Goal: Task Accomplishment & Management: Complete application form

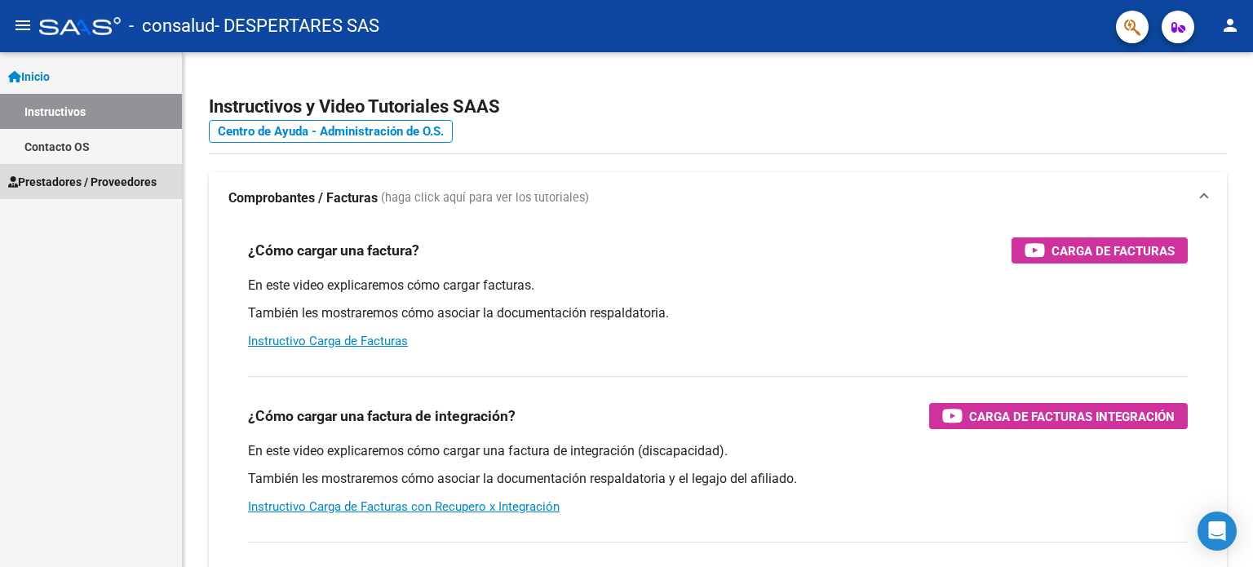
click at [114, 186] on span "Prestadores / Proveedores" at bounding box center [82, 182] width 148 height 18
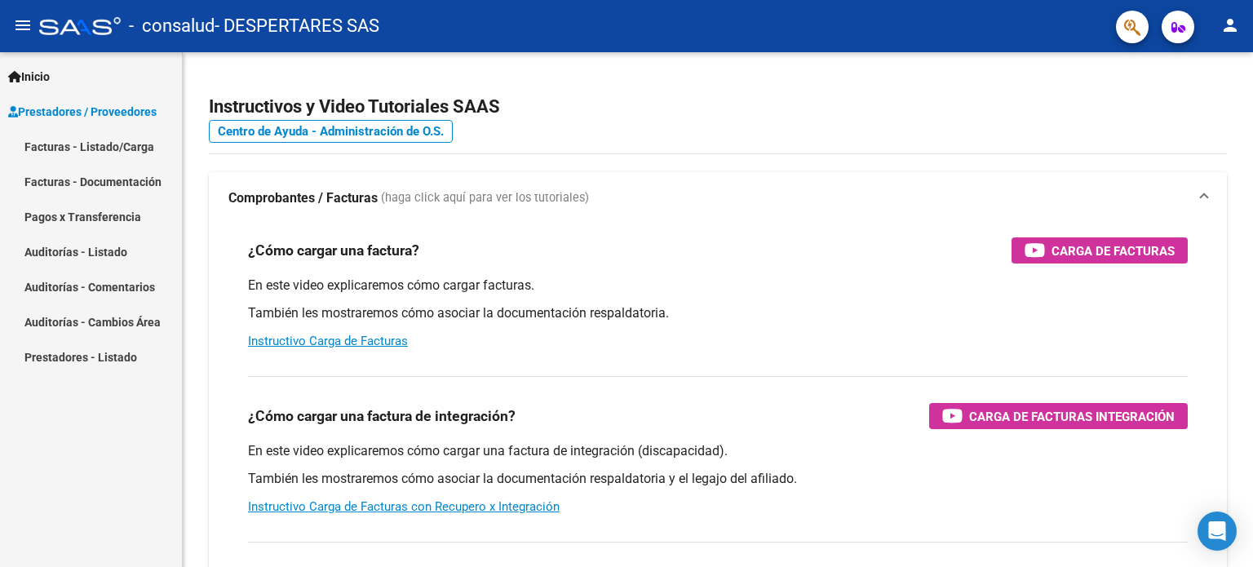
click at [106, 155] on link "Facturas - Listado/Carga" at bounding box center [91, 146] width 182 height 35
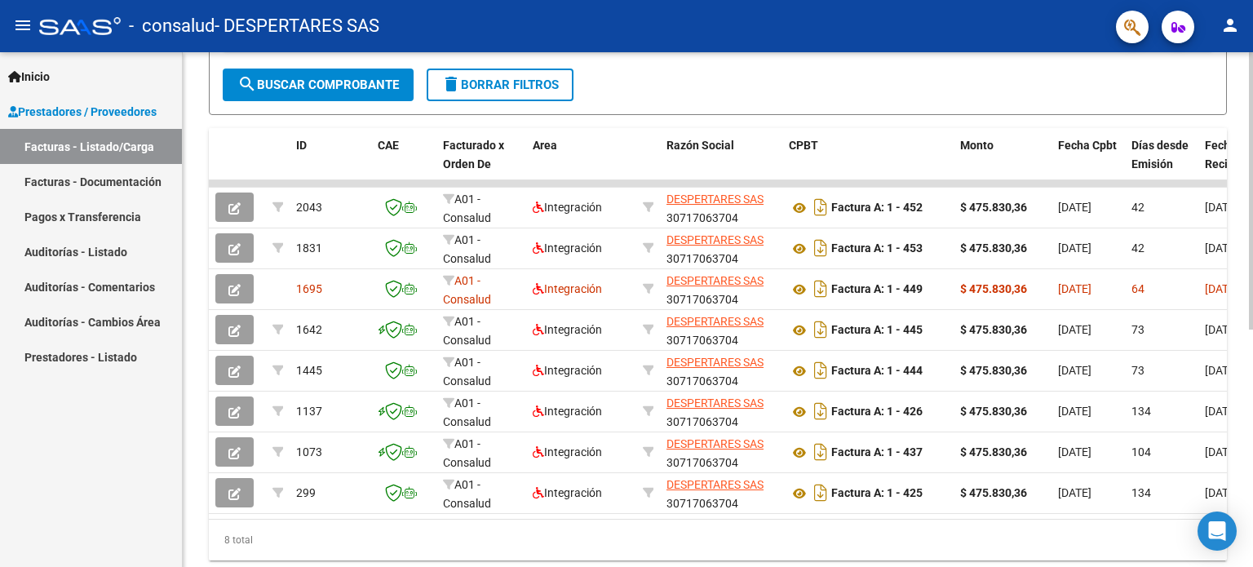
scroll to position [385, 0]
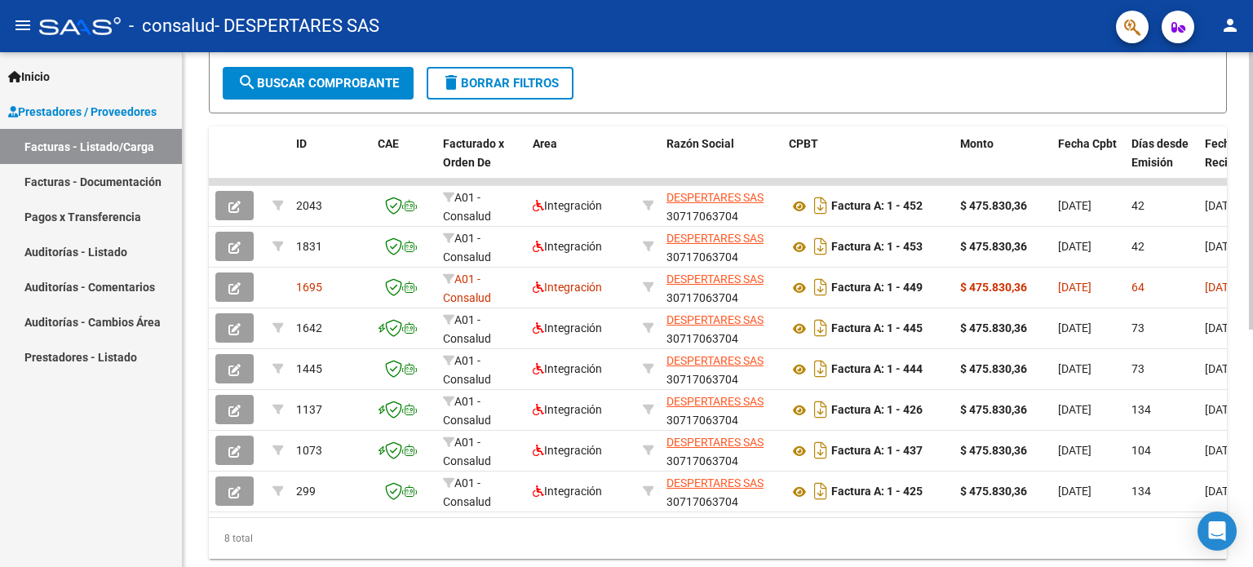
click at [1251, 420] on div at bounding box center [1251, 403] width 4 height 277
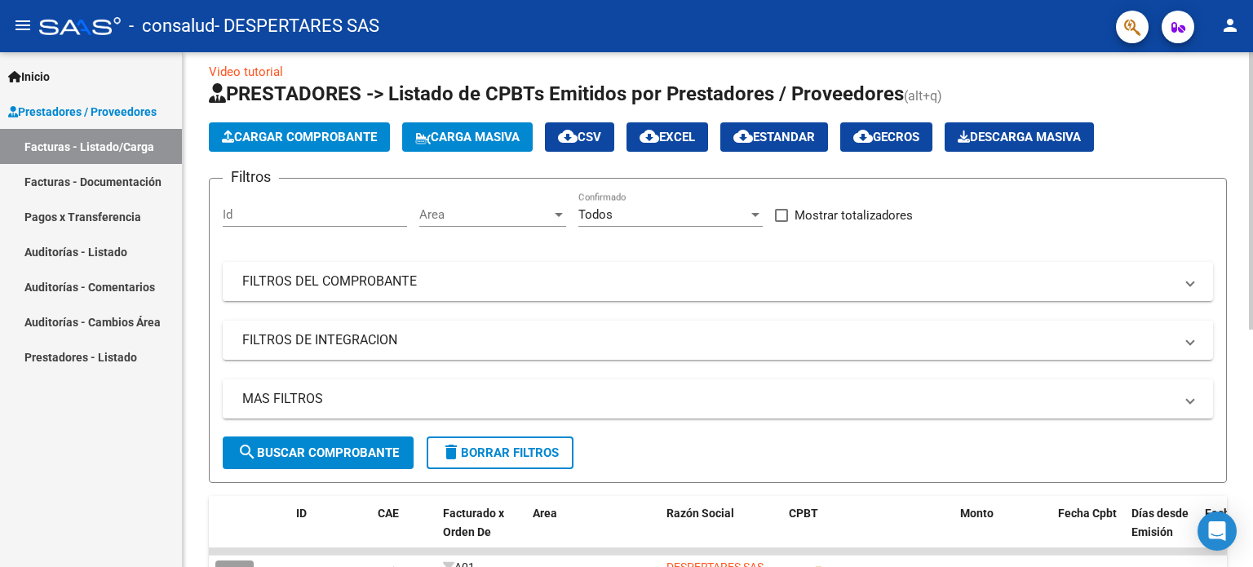
scroll to position [0, 0]
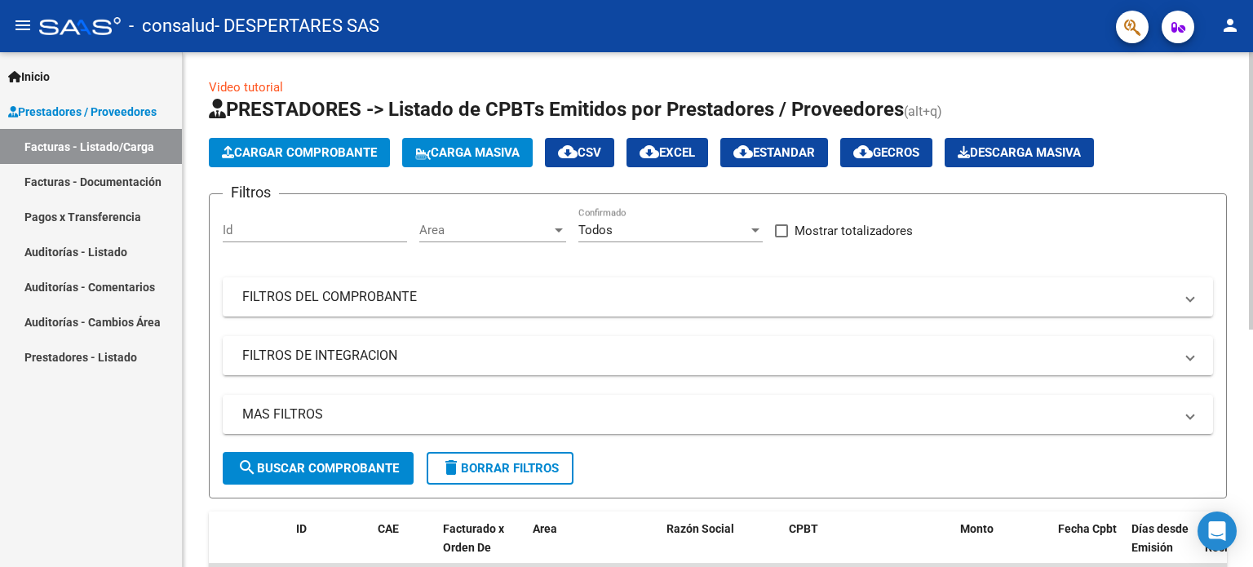
click at [1252, 119] on div at bounding box center [1251, 190] width 4 height 277
click at [316, 156] on span "Cargar Comprobante" at bounding box center [299, 152] width 155 height 15
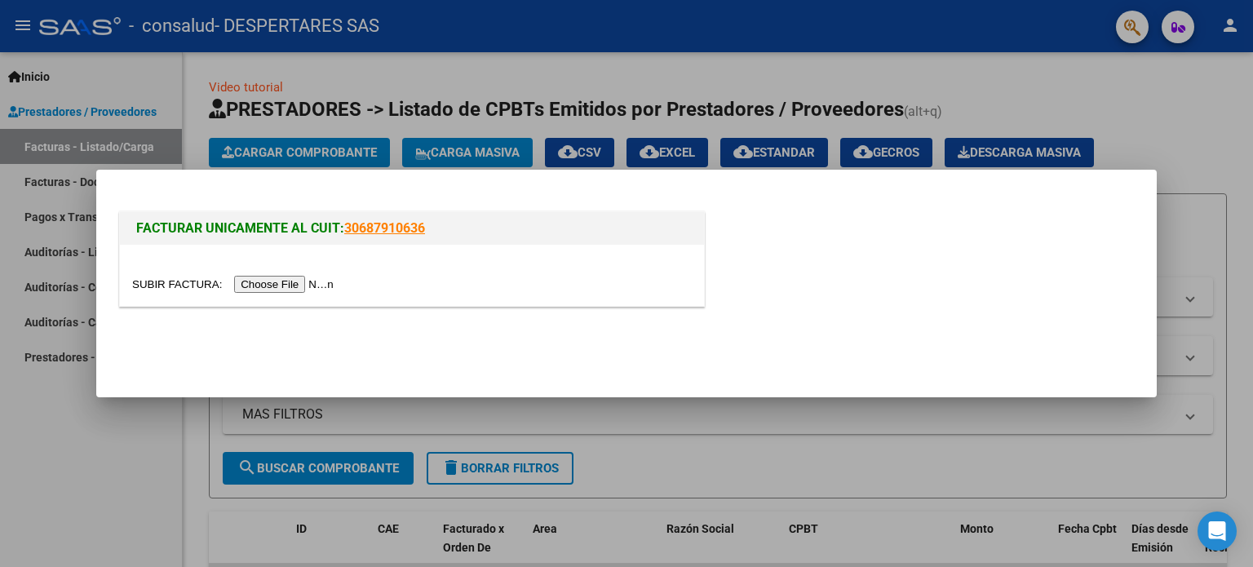
click at [283, 285] on input "file" at bounding box center [235, 284] width 206 height 17
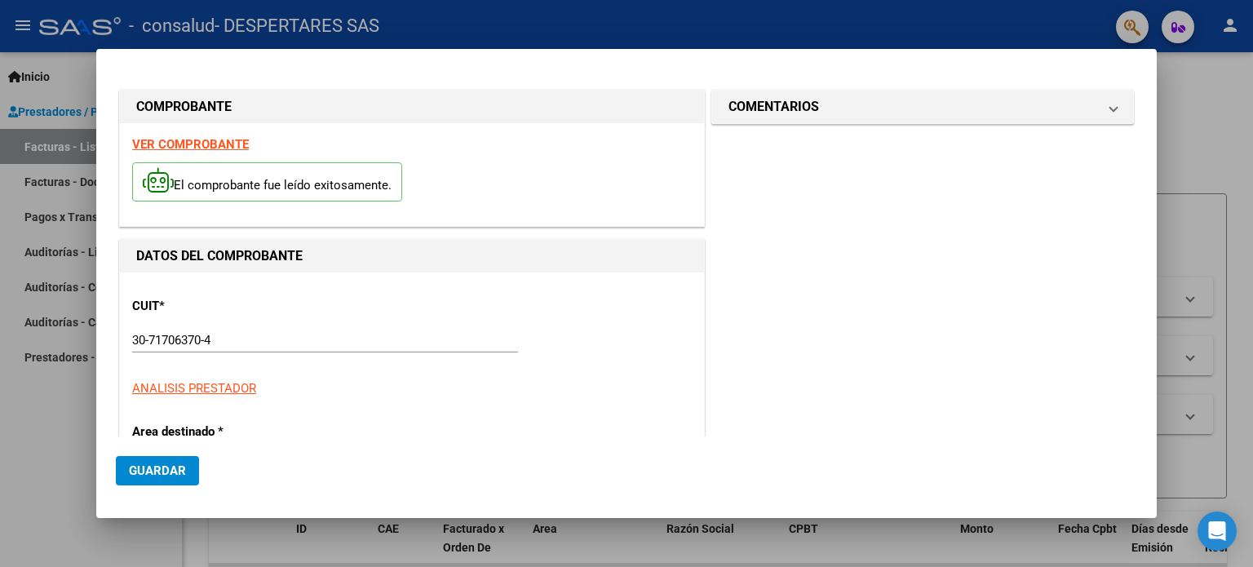
scroll to position [382, 0]
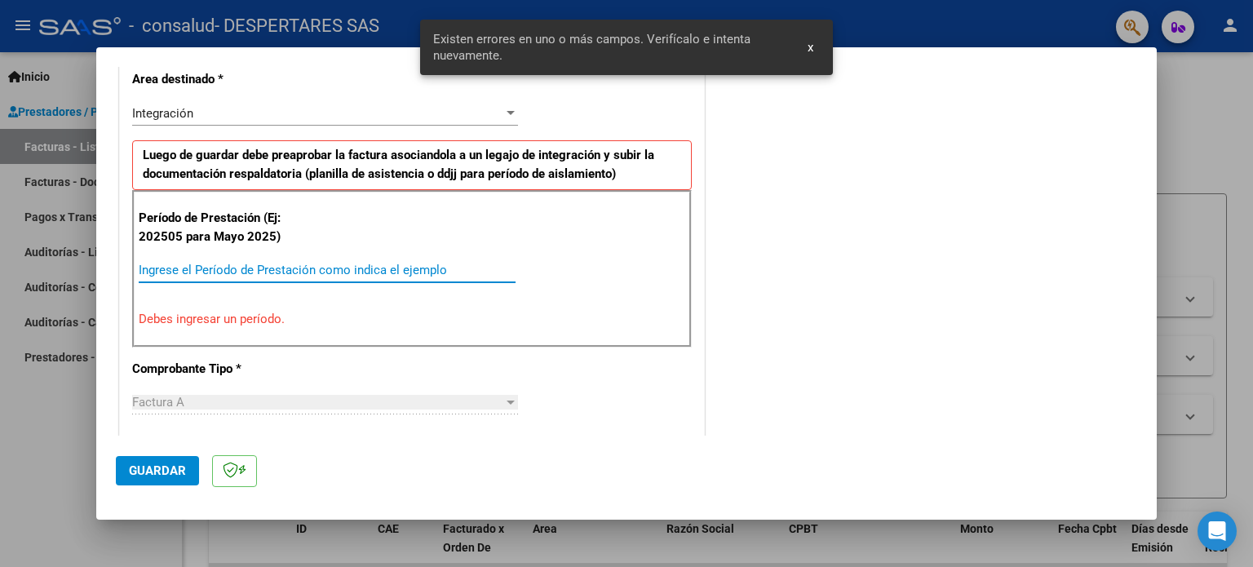
click at [310, 274] on input "Ingrese el Período de Prestación como indica el ejemplo" at bounding box center [327, 270] width 377 height 15
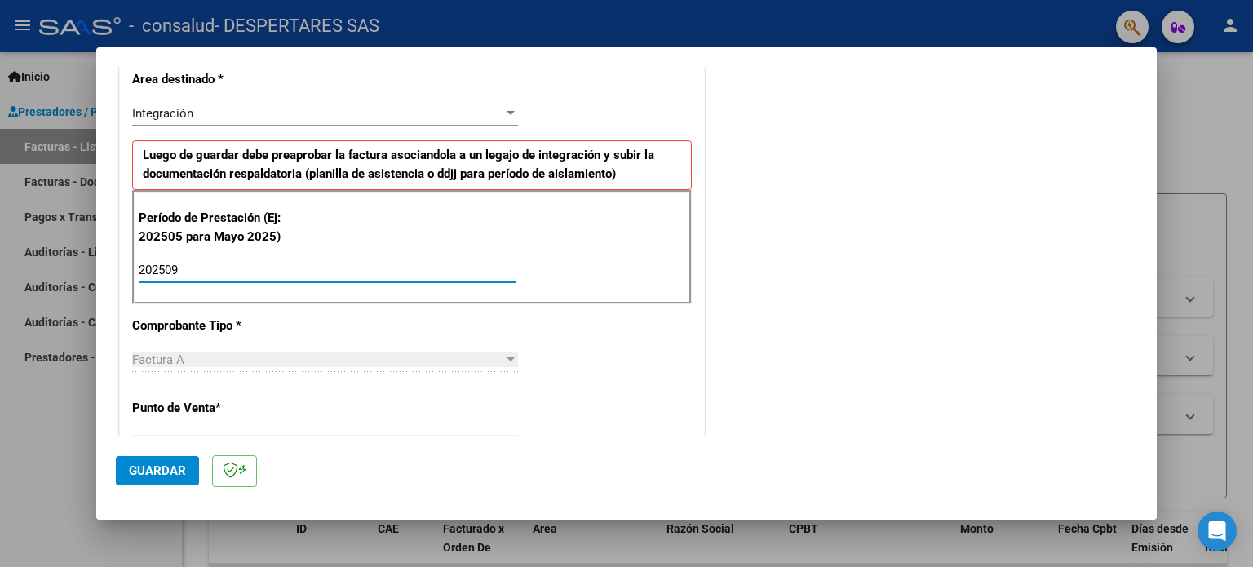
type input "202509"
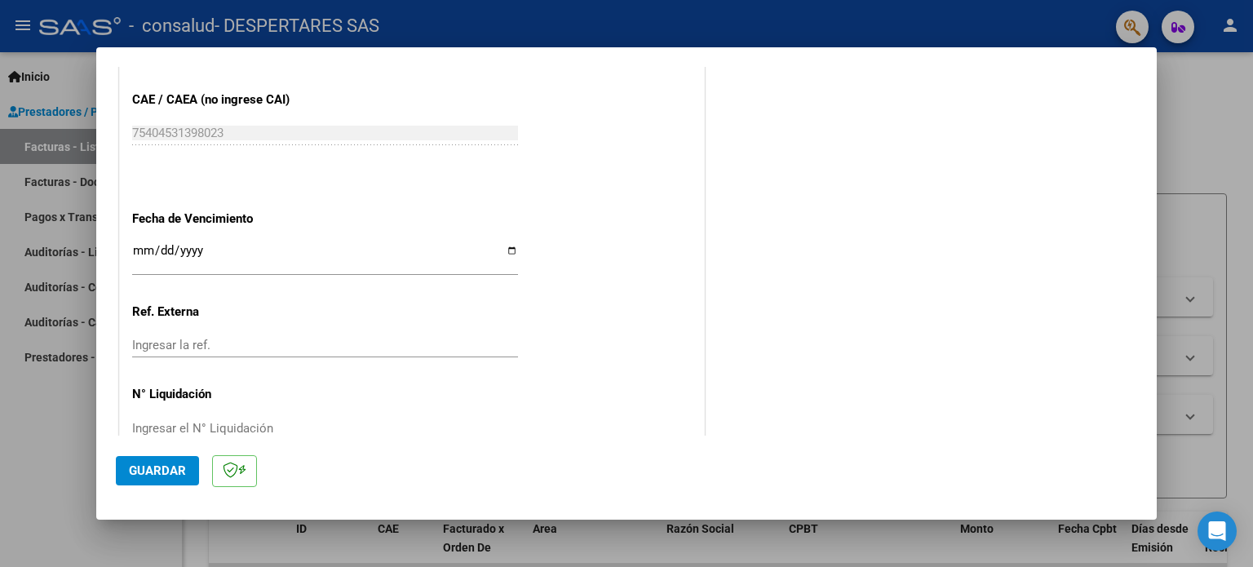
scroll to position [1064, 0]
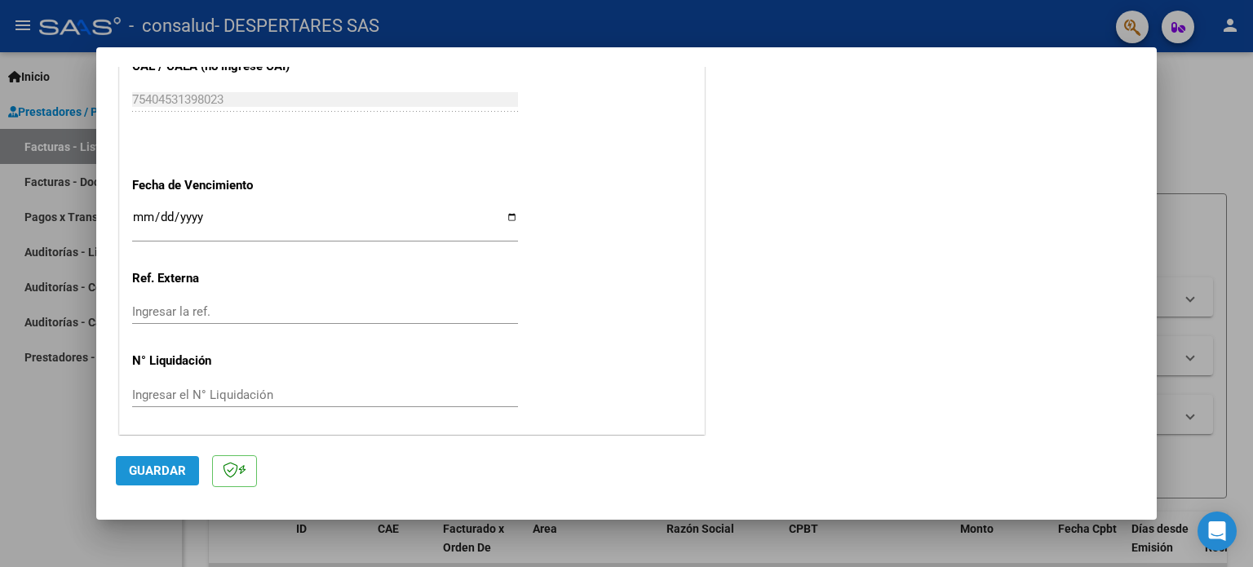
click at [170, 471] on span "Guardar" at bounding box center [157, 470] width 57 height 15
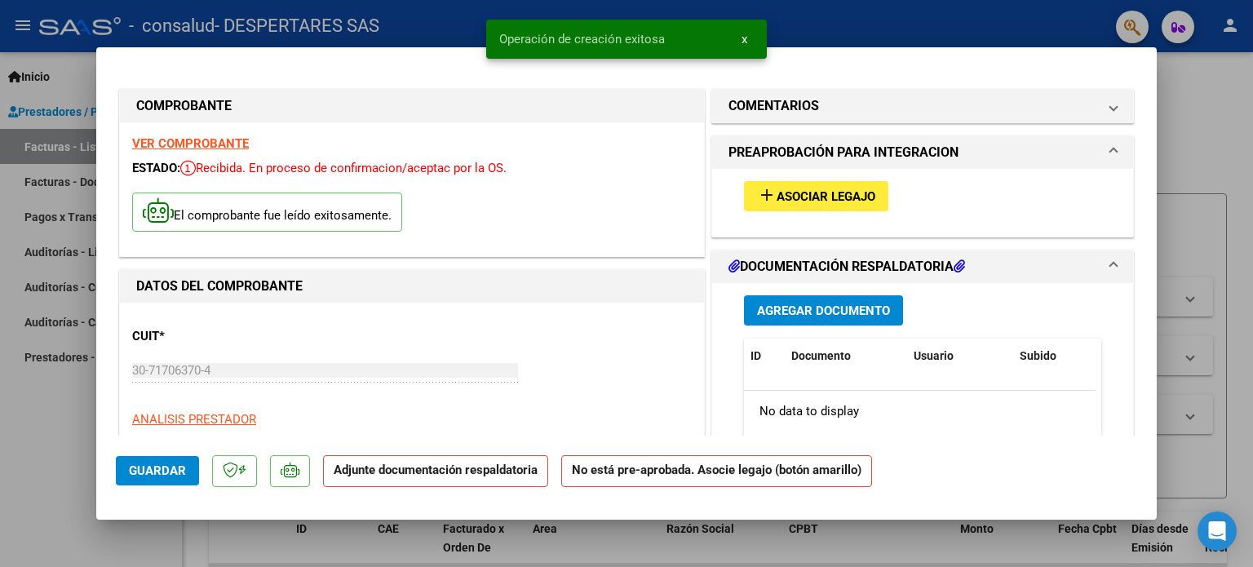
click at [837, 200] on span "Asociar Legajo" at bounding box center [826, 196] width 99 height 15
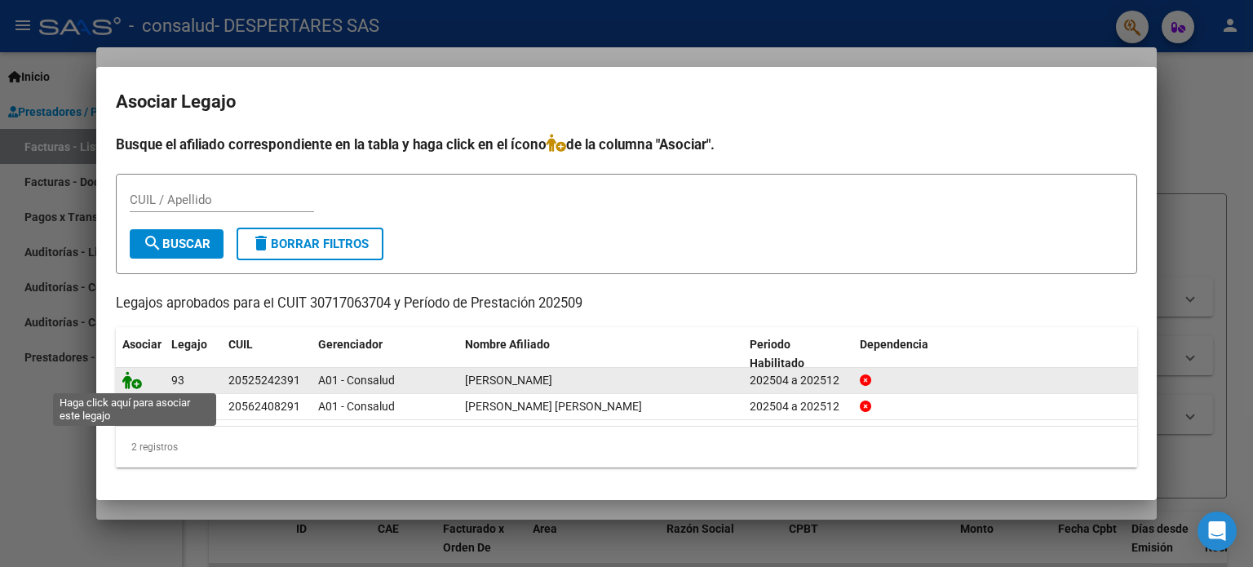
click at [135, 383] on icon at bounding box center [132, 380] width 20 height 18
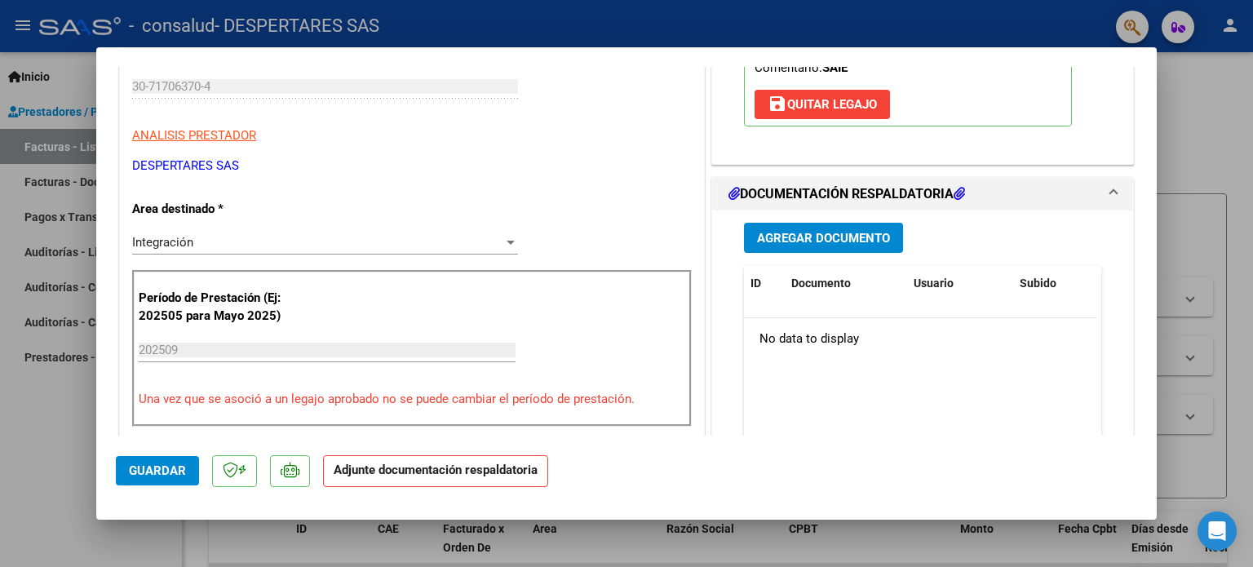
scroll to position [264, 0]
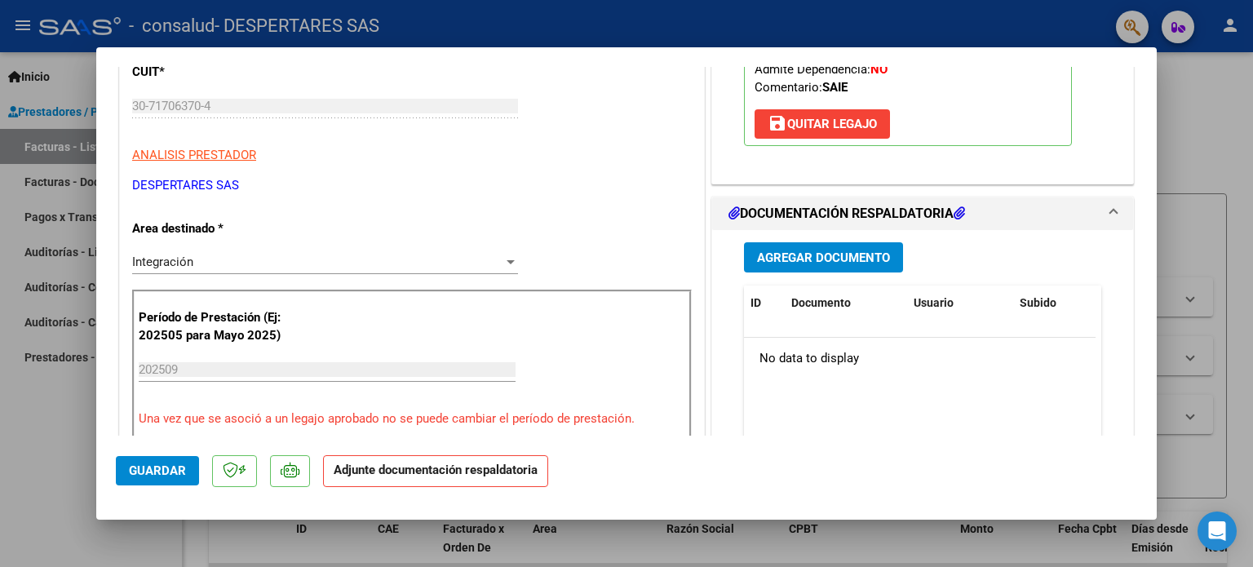
click at [790, 250] on span "Agregar Documento" at bounding box center [823, 257] width 133 height 15
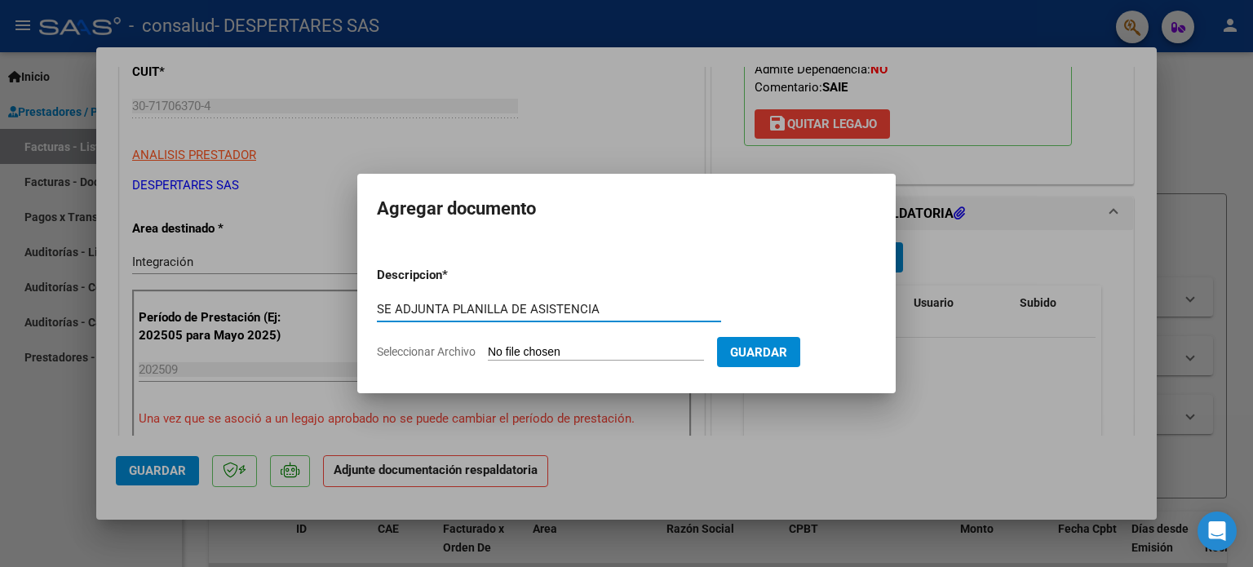
type input "SE ADJUNTA PLANILLA DE ASISTENCIA"
click at [607, 356] on input "Seleccionar Archivo" at bounding box center [596, 352] width 216 height 15
type input "C:\fakepath\P SAIE [PERSON_NAME].pdf"
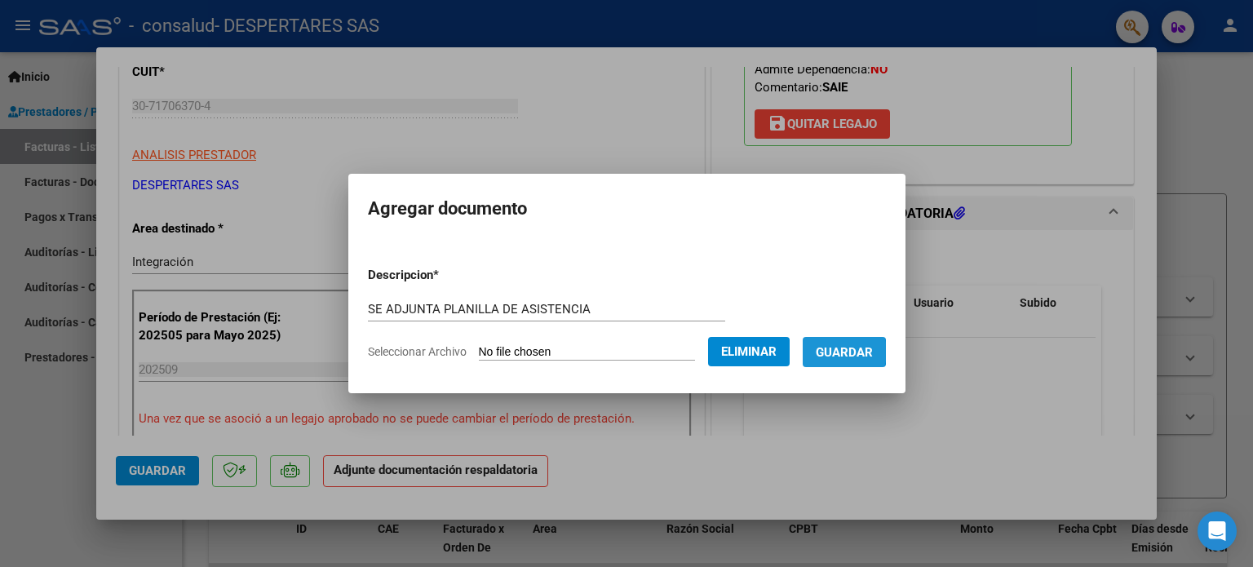
click at [849, 352] on span "Guardar" at bounding box center [844, 352] width 57 height 15
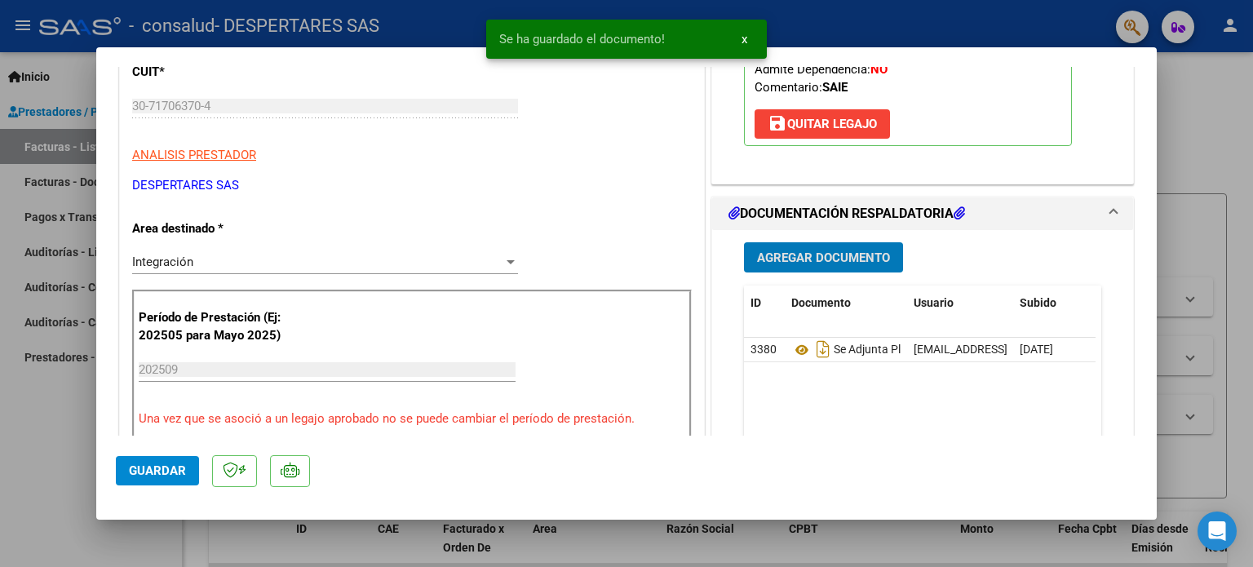
click at [1185, 147] on div at bounding box center [626, 283] width 1253 height 567
type input "$ 0,00"
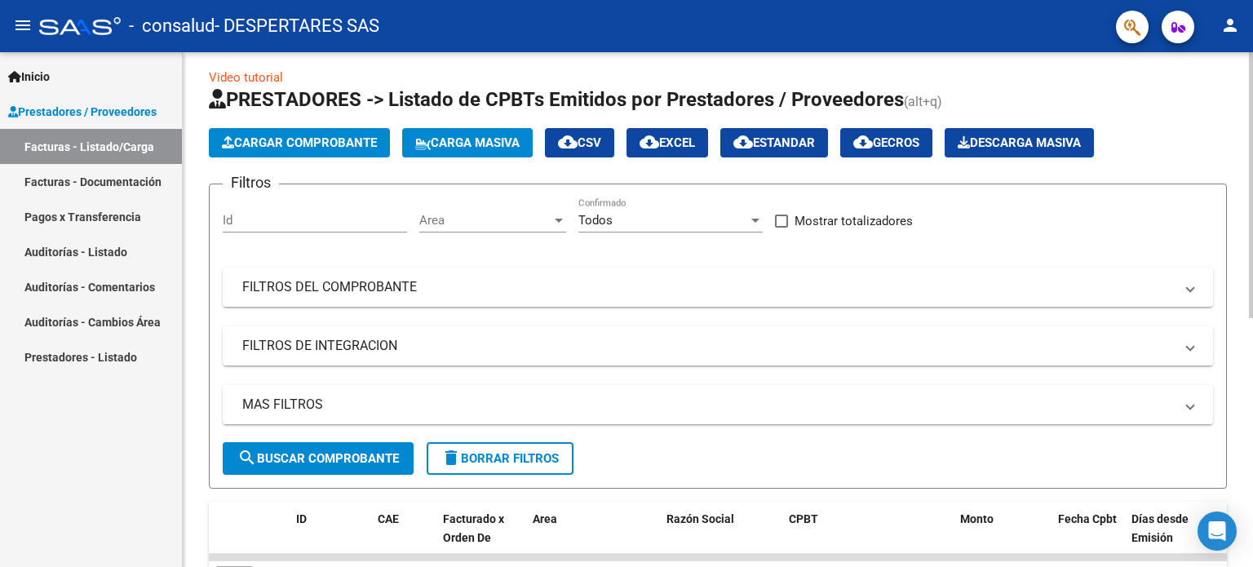
scroll to position [1, 0]
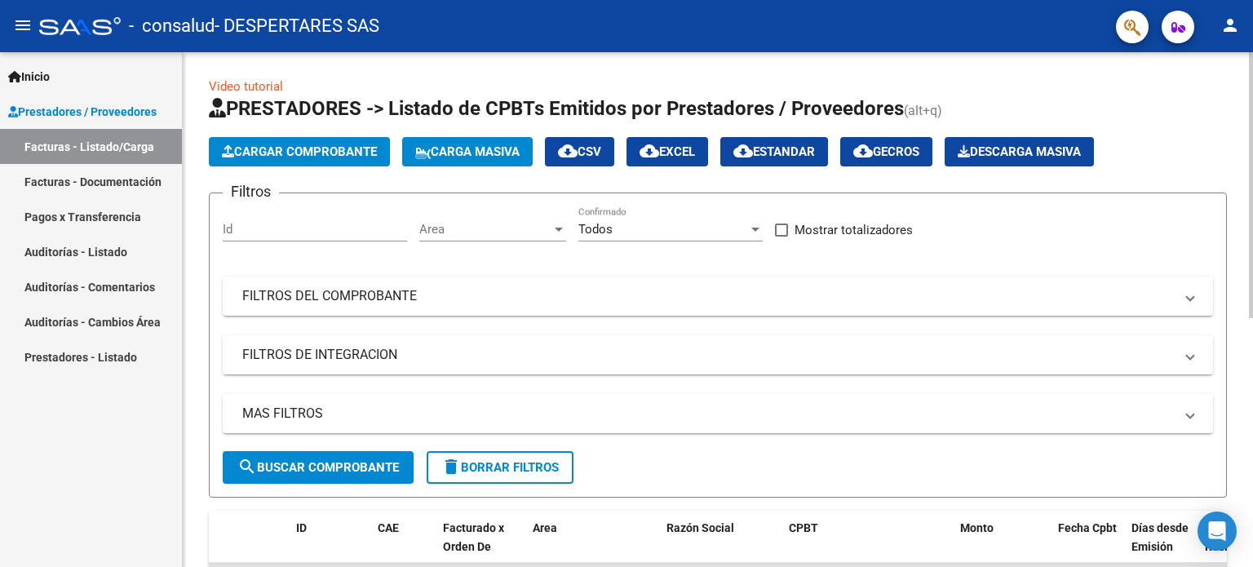
click at [1244, 197] on div "Video tutorial PRESTADORES -> Listado de CPBTs Emitidos por Prestadores / Prove…" at bounding box center [720, 543] width 1074 height 985
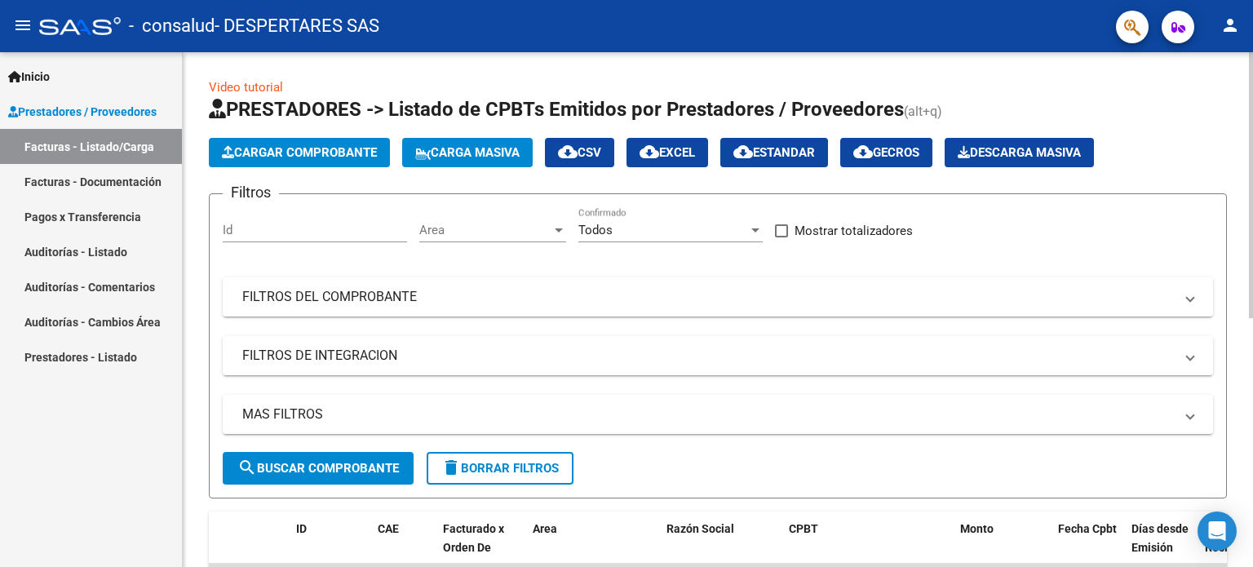
click at [321, 153] on span "Cargar Comprobante" at bounding box center [299, 152] width 155 height 15
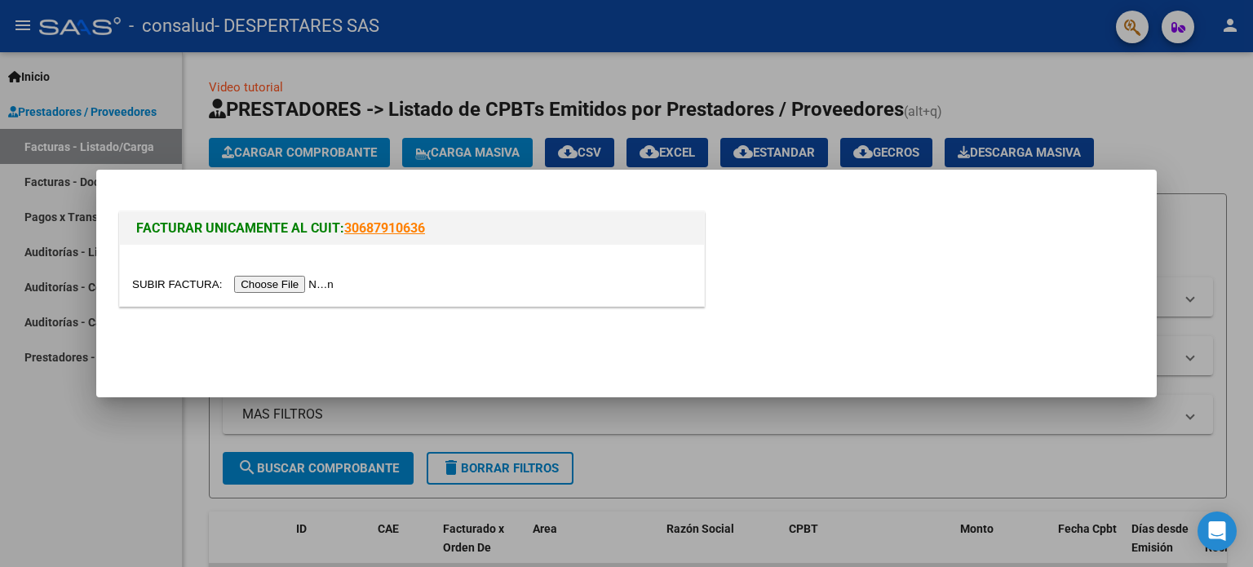
click at [278, 282] on input "file" at bounding box center [235, 284] width 206 height 17
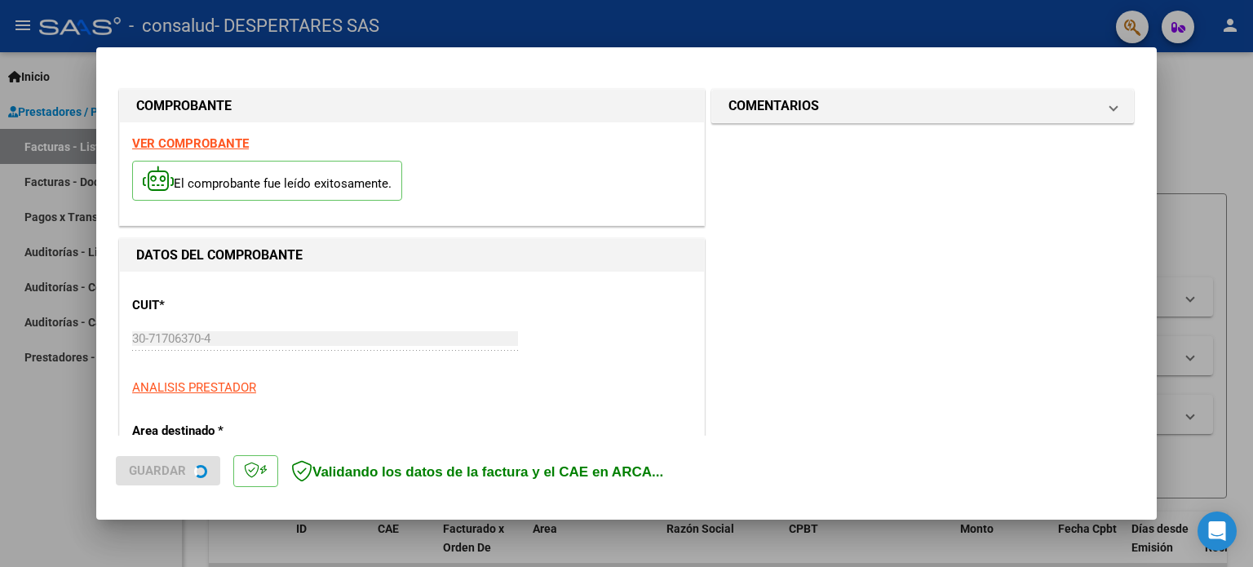
scroll to position [382, 0]
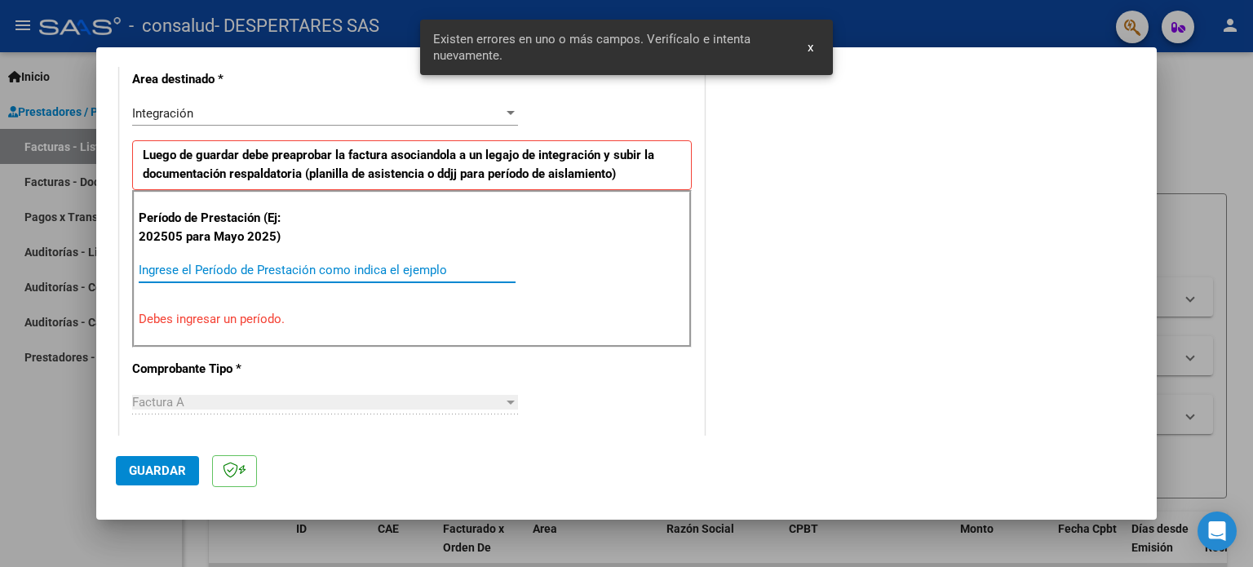
click at [339, 273] on input "Ingrese el Período de Prestación como indica el ejemplo" at bounding box center [327, 270] width 377 height 15
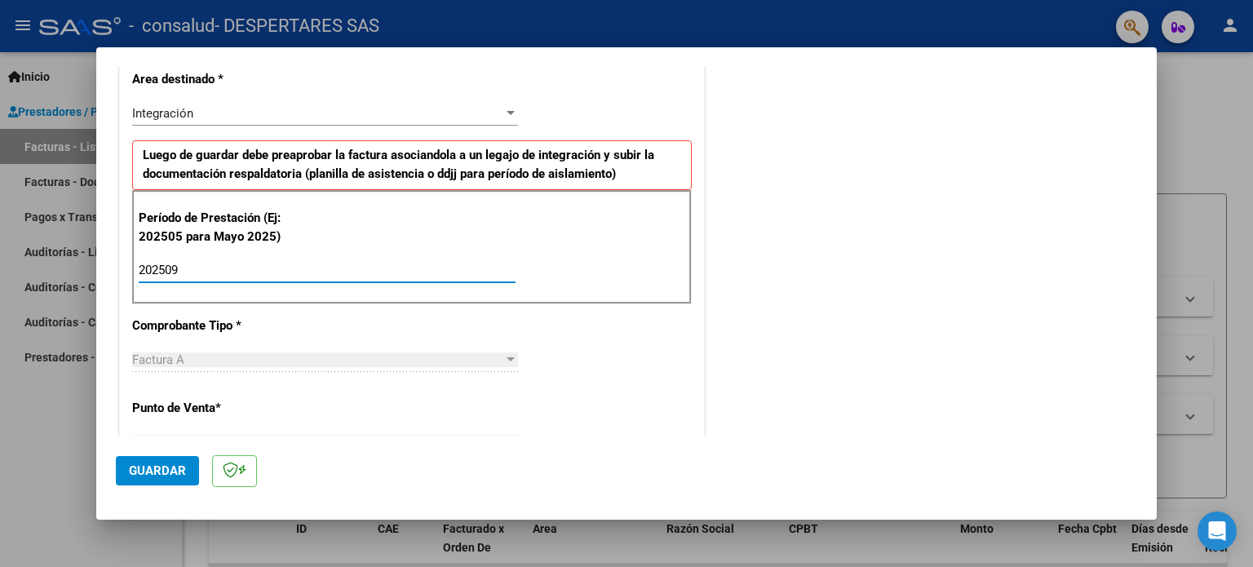
type input "202509"
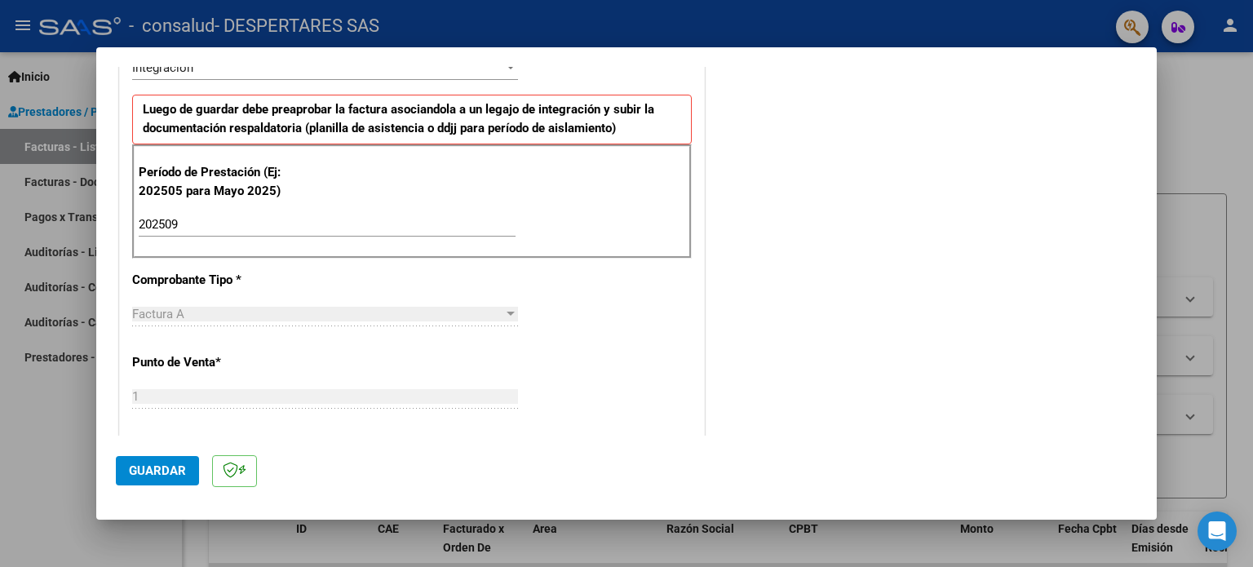
scroll to position [424, 0]
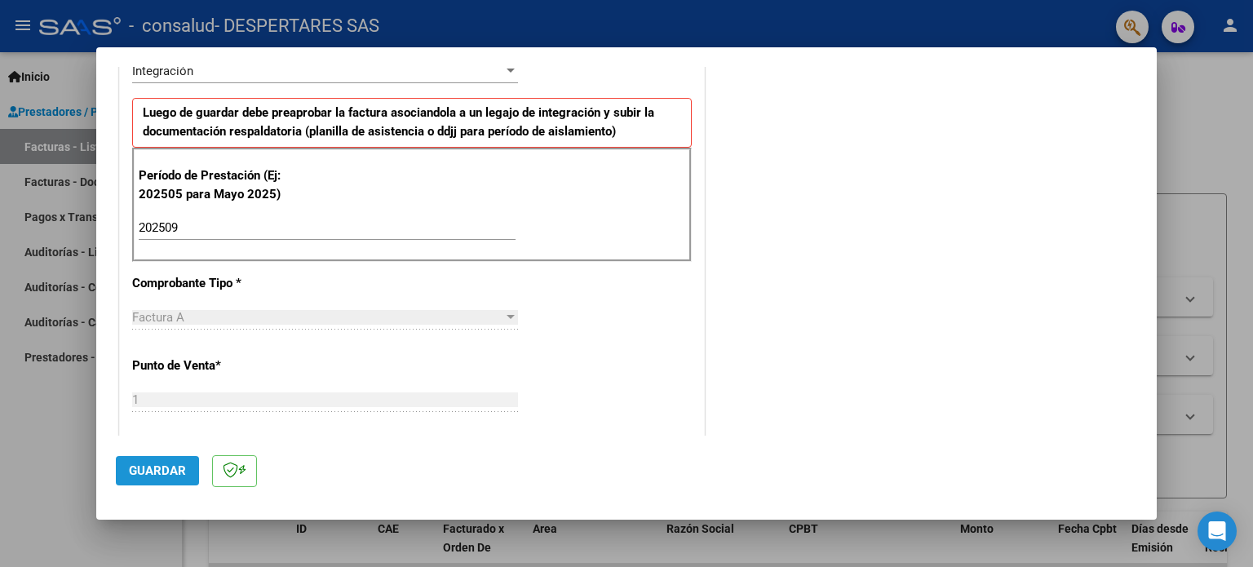
click at [153, 467] on span "Guardar" at bounding box center [157, 470] width 57 height 15
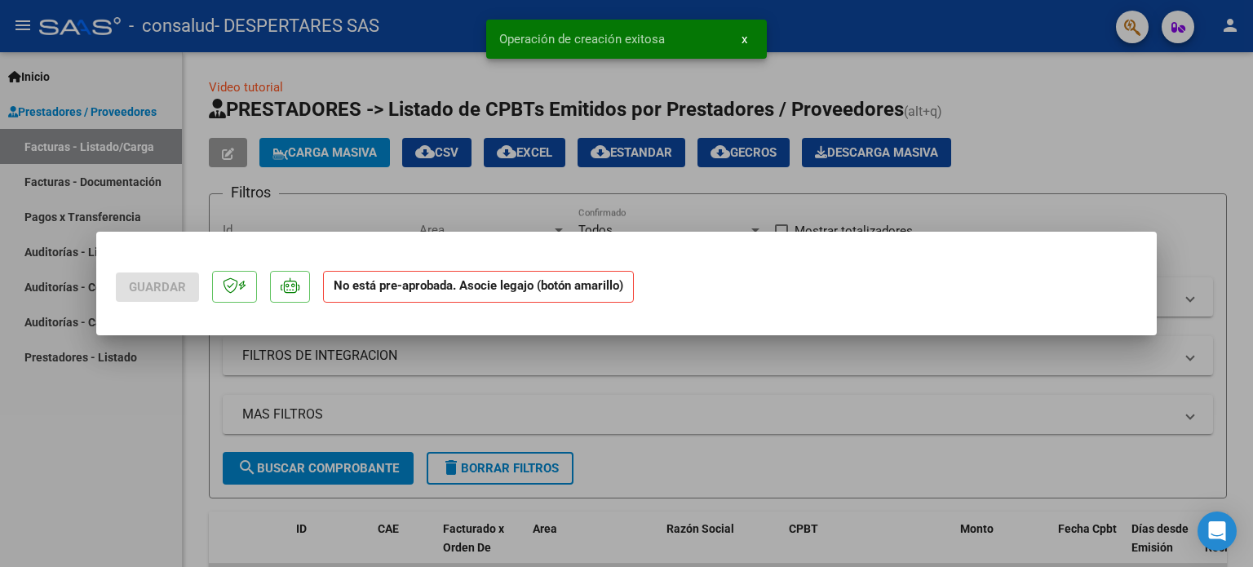
scroll to position [0, 0]
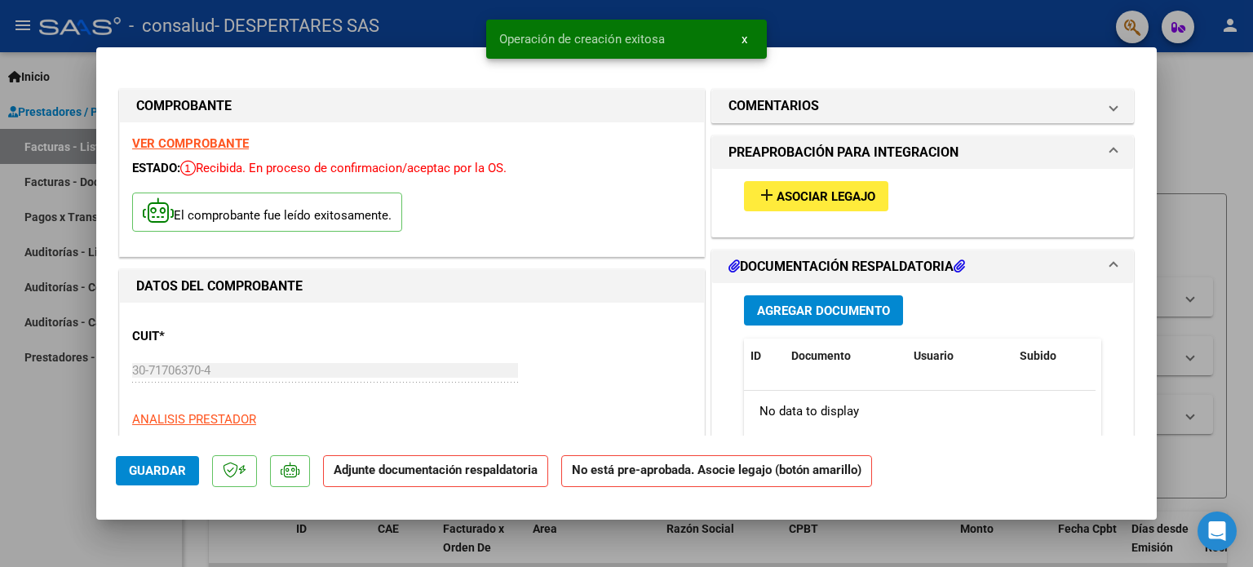
click at [793, 210] on button "add Asociar Legajo" at bounding box center [816, 196] width 144 height 30
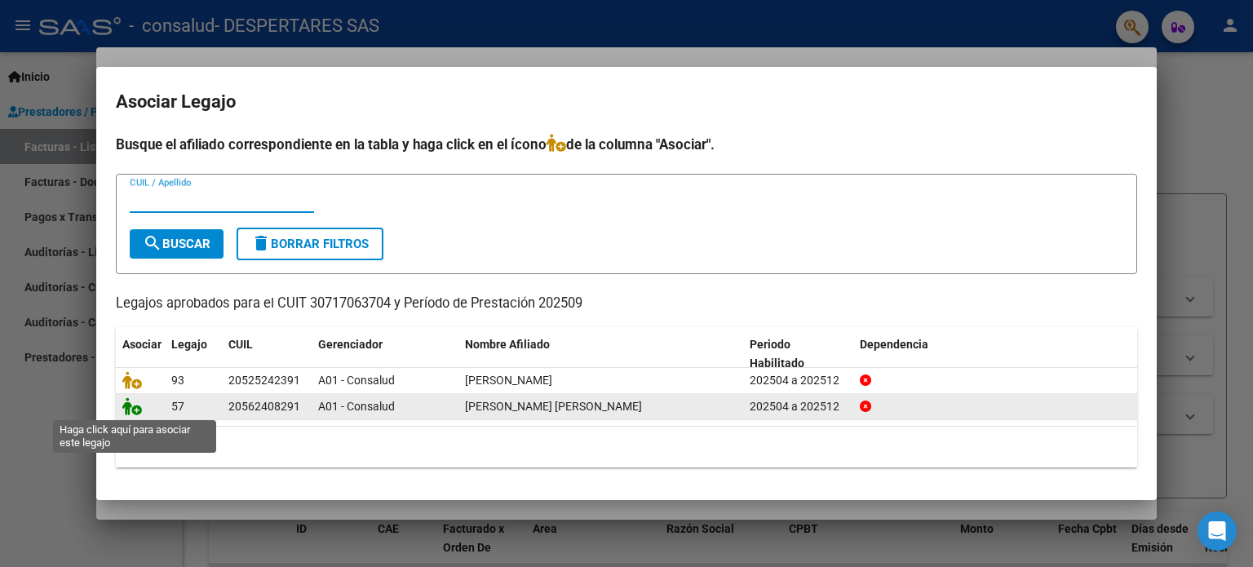
click at [132, 413] on icon at bounding box center [132, 406] width 20 height 18
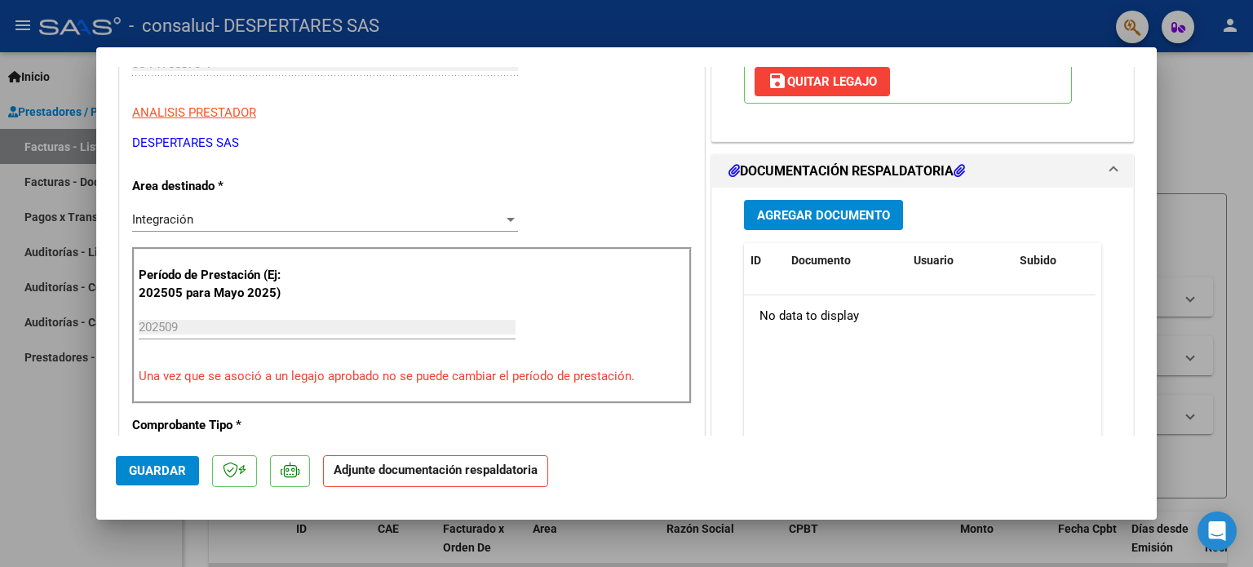
scroll to position [321, 0]
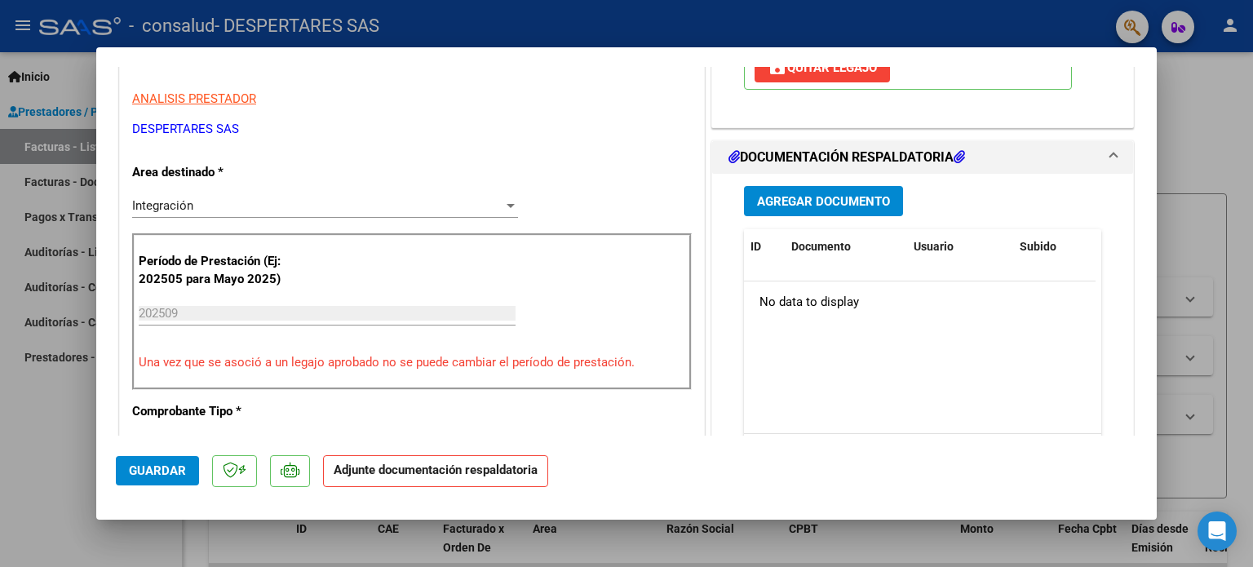
click at [820, 199] on span "Agregar Documento" at bounding box center [823, 201] width 133 height 15
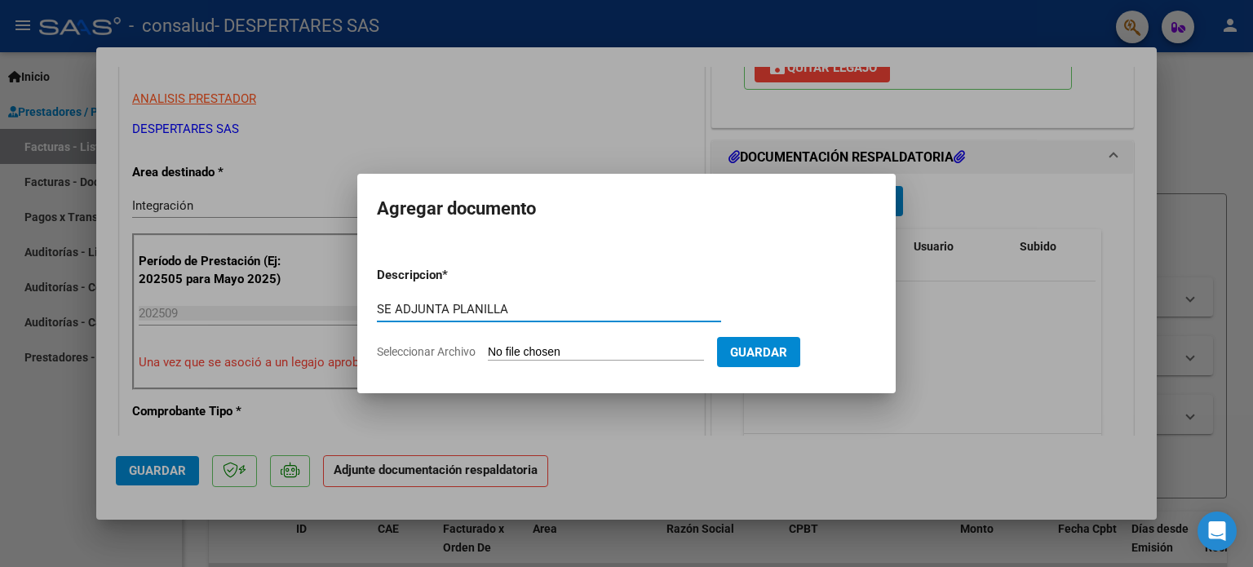
type input "SE ADJUNTA PLANILLA"
click at [608, 347] on input "Seleccionar Archivo" at bounding box center [596, 352] width 216 height 15
type input "C:\fakepath\P SAIE SEP [PERSON_NAME] F.pdf"
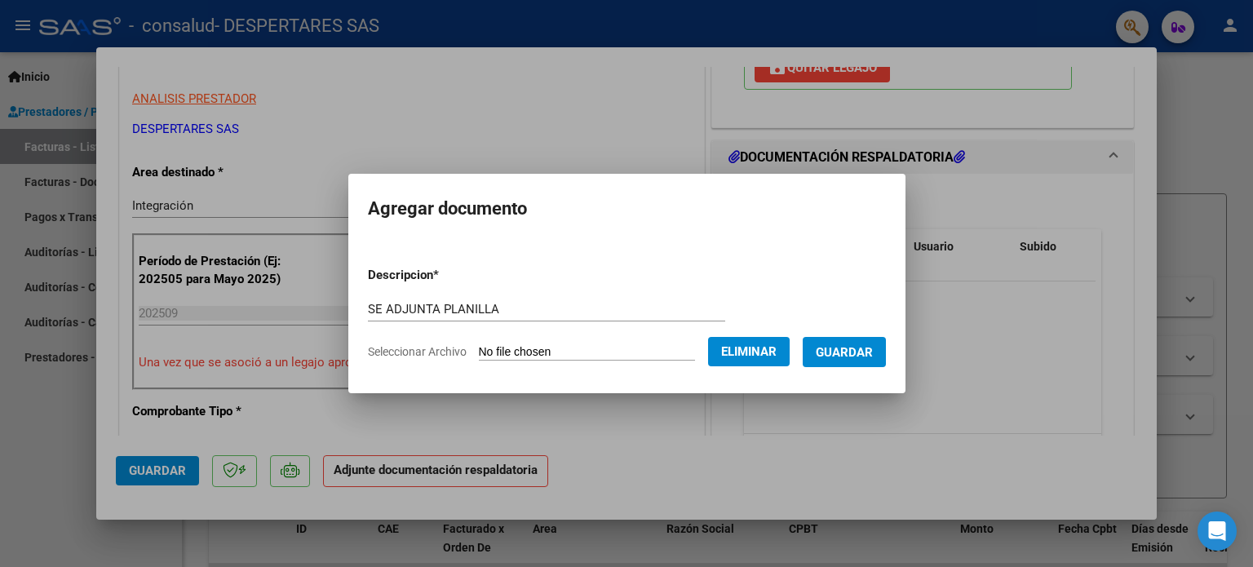
click at [855, 349] on span "Guardar" at bounding box center [844, 352] width 57 height 15
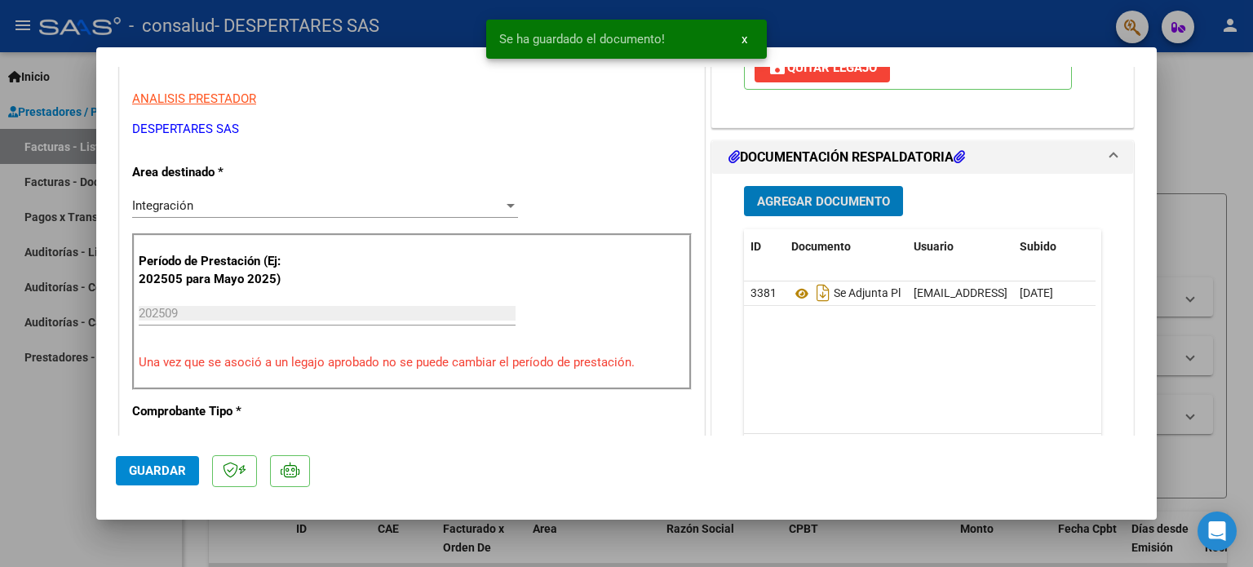
click at [1191, 170] on div at bounding box center [626, 283] width 1253 height 567
type input "$ 0,00"
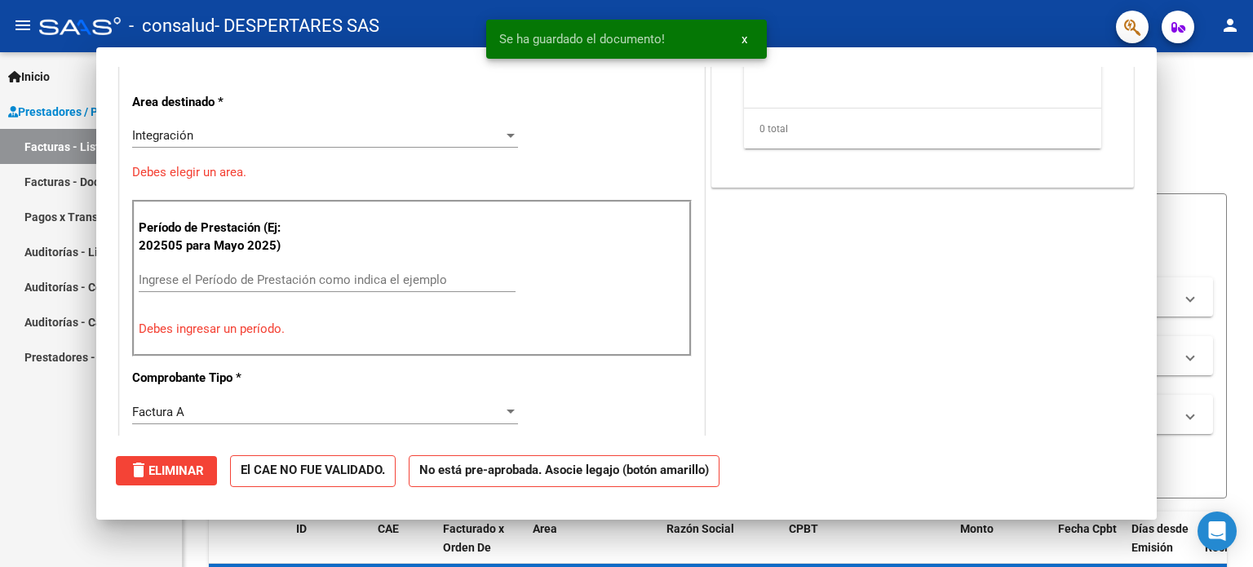
scroll to position [271, 0]
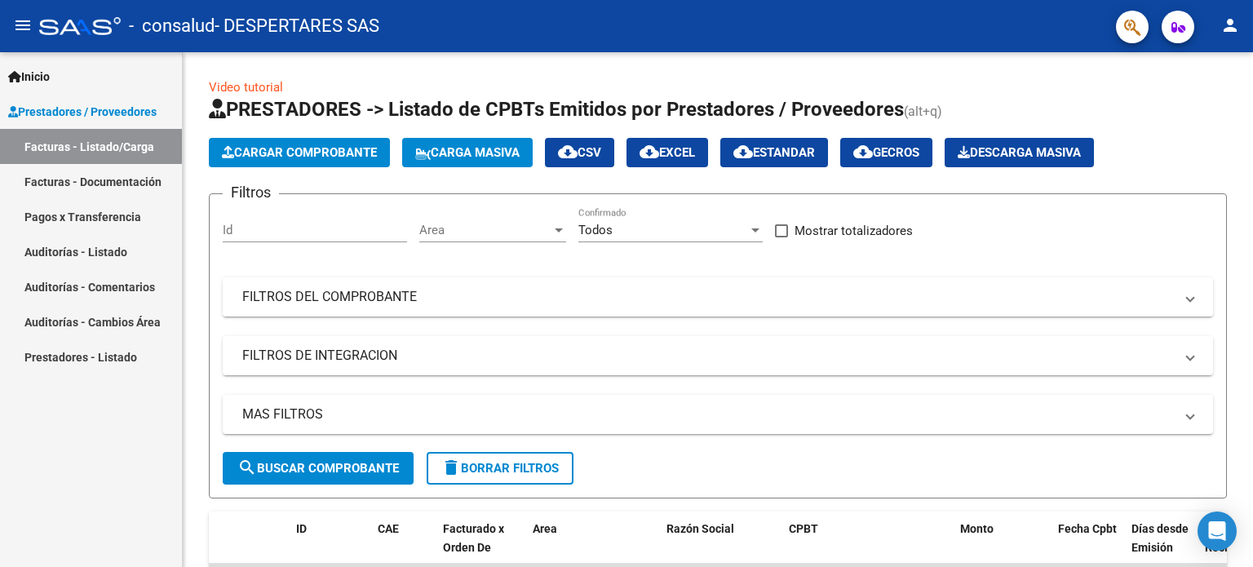
click at [1223, 29] on mat-icon "person" at bounding box center [1230, 25] width 20 height 20
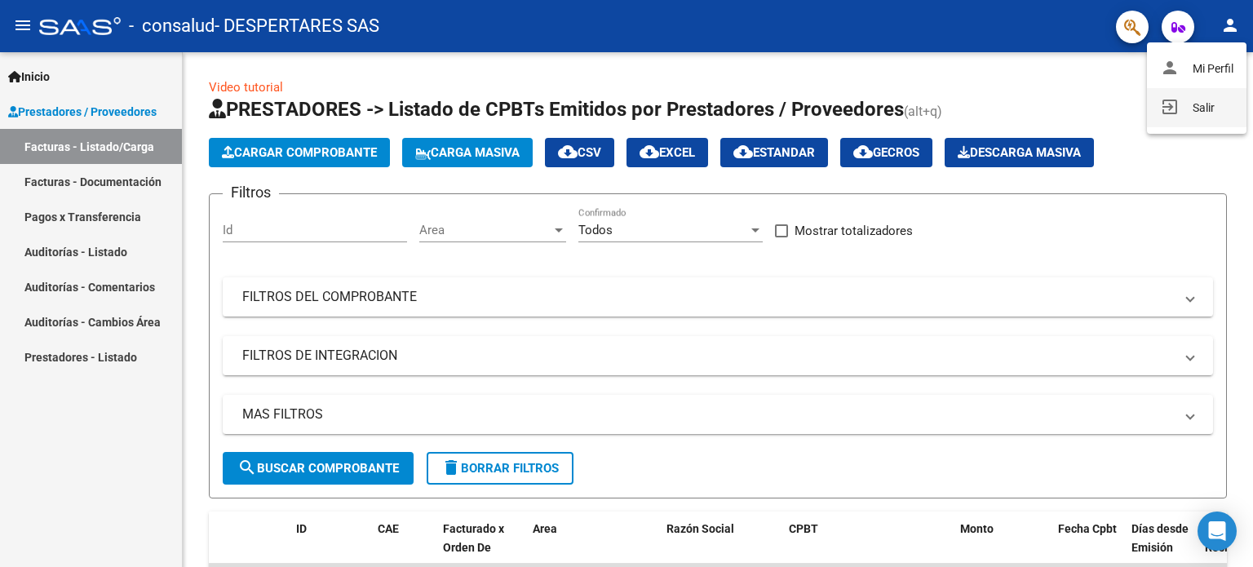
click at [1201, 104] on button "exit_to_app Salir" at bounding box center [1197, 107] width 100 height 39
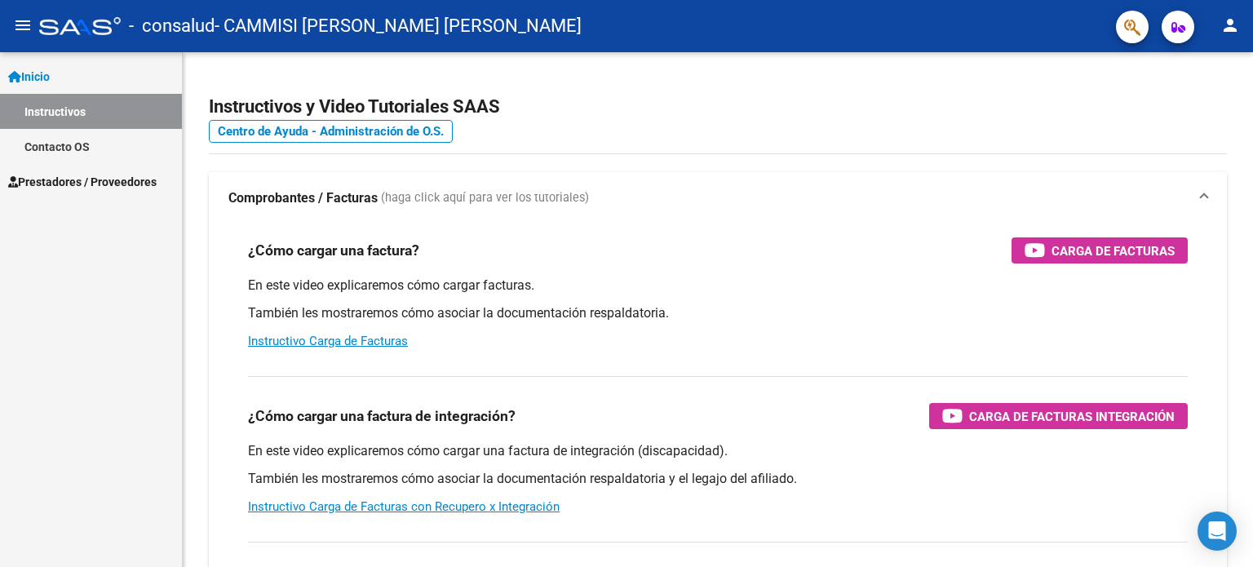
click at [100, 174] on span "Prestadores / Proveedores" at bounding box center [82, 182] width 148 height 18
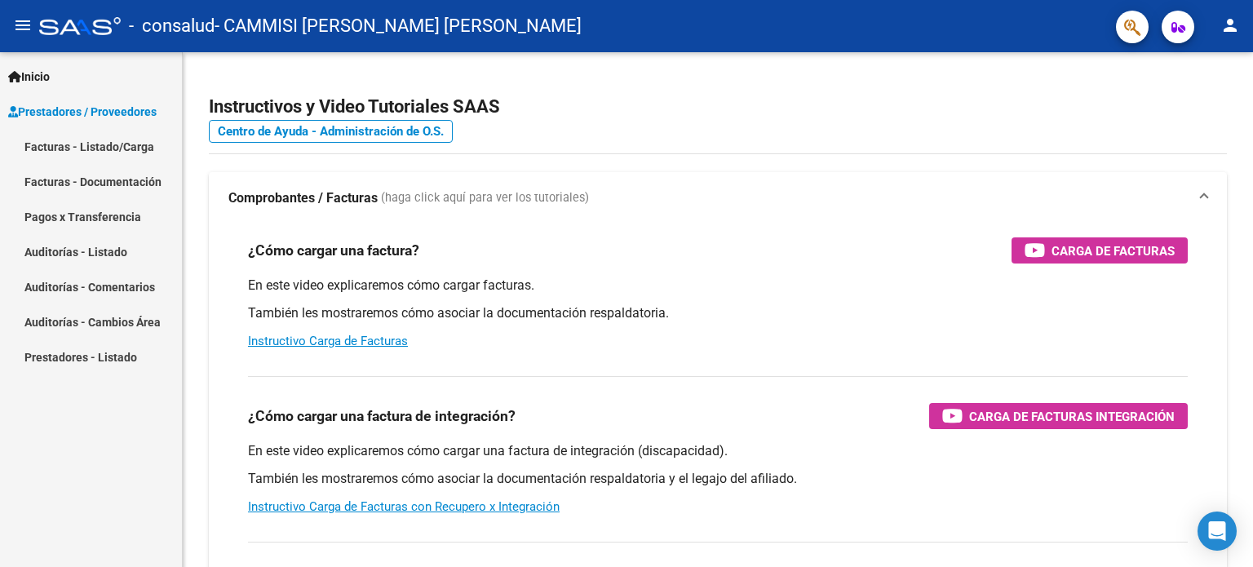
click at [98, 148] on link "Facturas - Listado/Carga" at bounding box center [91, 146] width 182 height 35
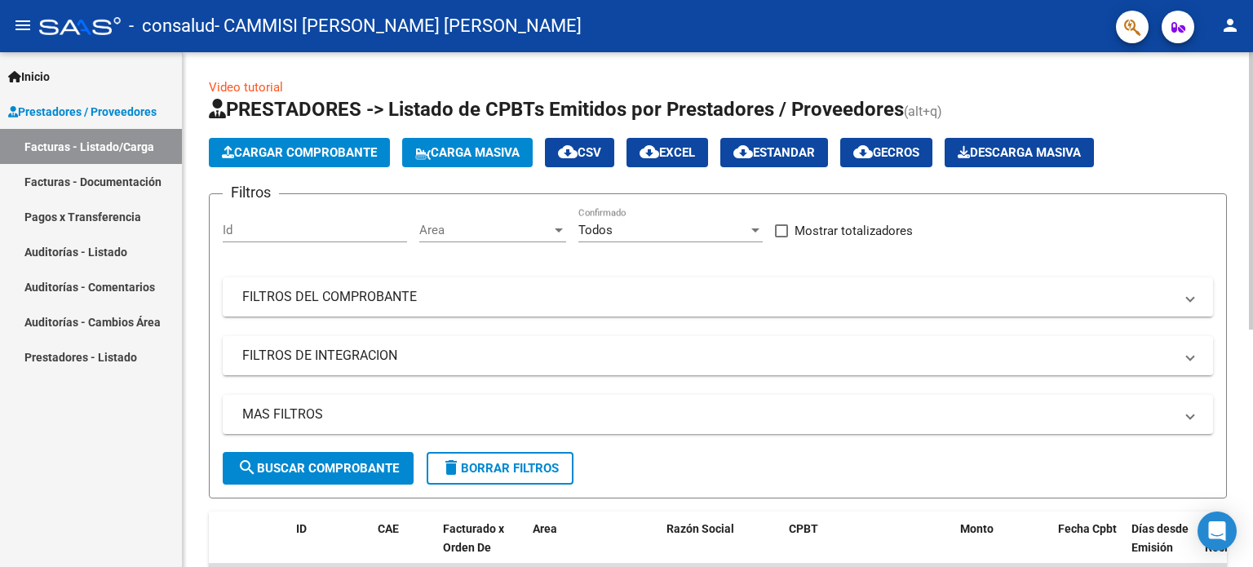
click at [250, 159] on button "Cargar Comprobante" at bounding box center [299, 152] width 181 height 29
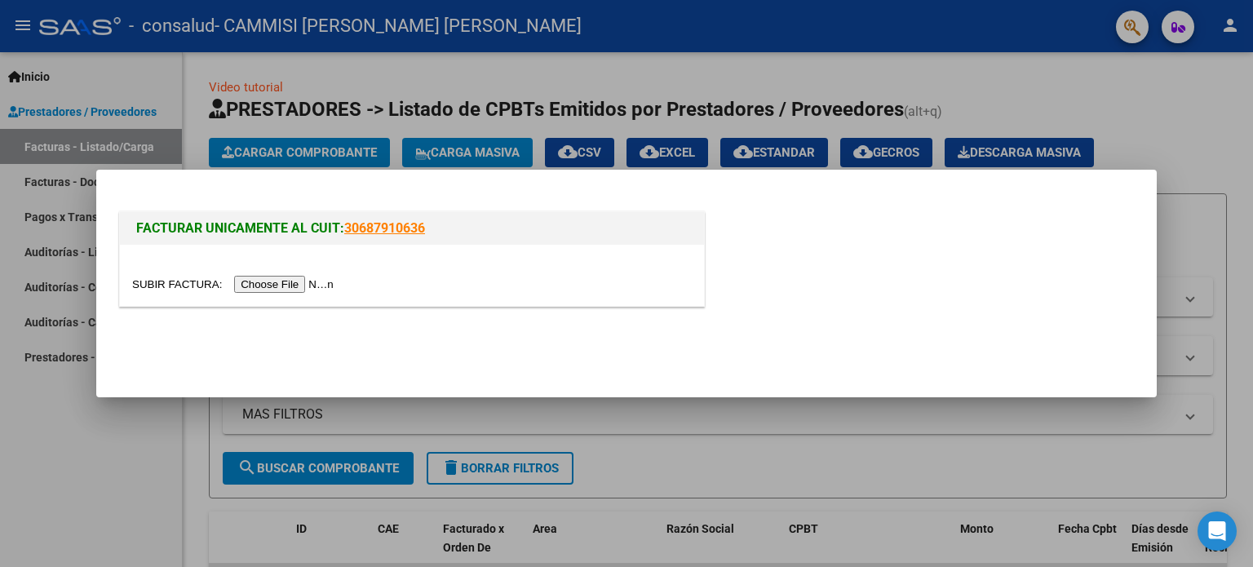
click at [264, 281] on input "file" at bounding box center [235, 284] width 206 height 17
click at [312, 283] on input "file" at bounding box center [235, 284] width 206 height 17
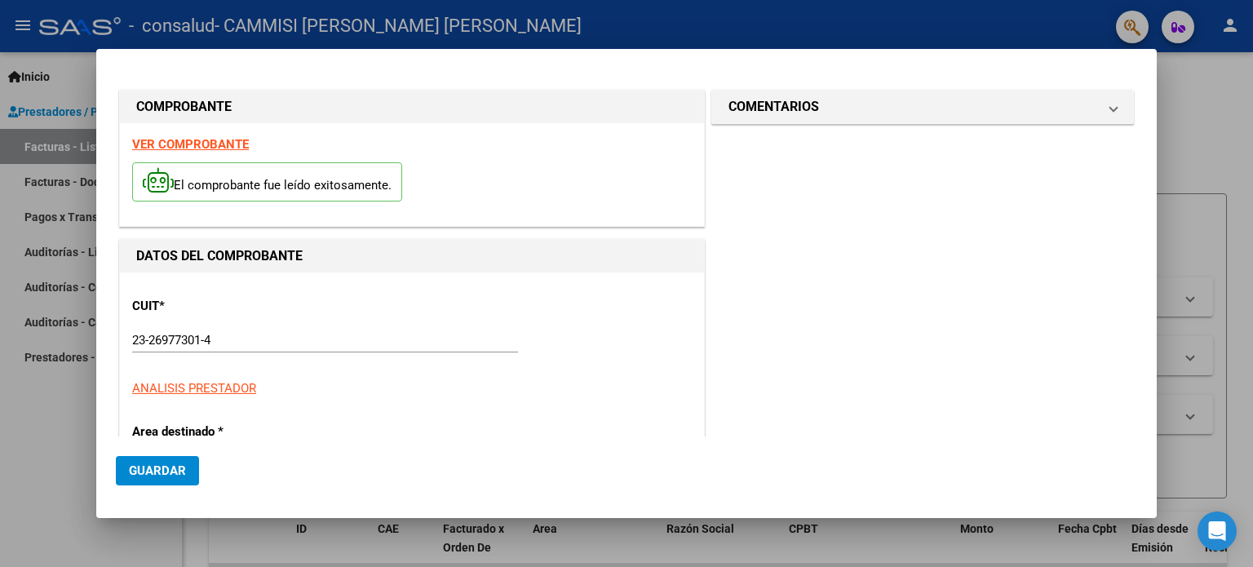
scroll to position [382, 0]
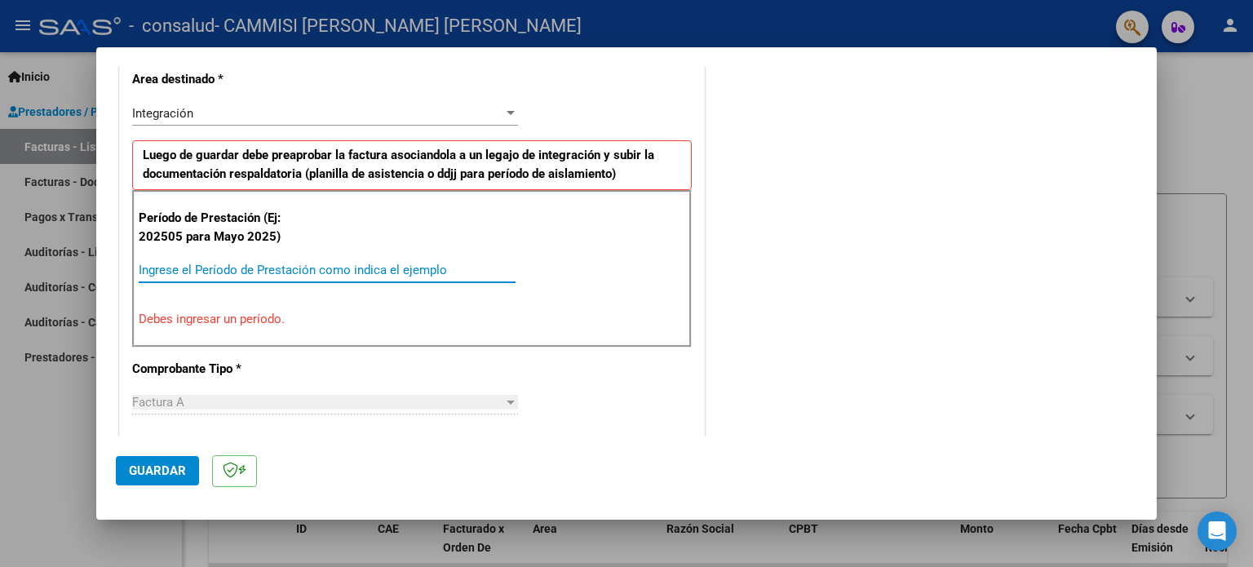
click at [330, 268] on input "Ingrese el Período de Prestación como indica el ejemplo" at bounding box center [327, 270] width 377 height 15
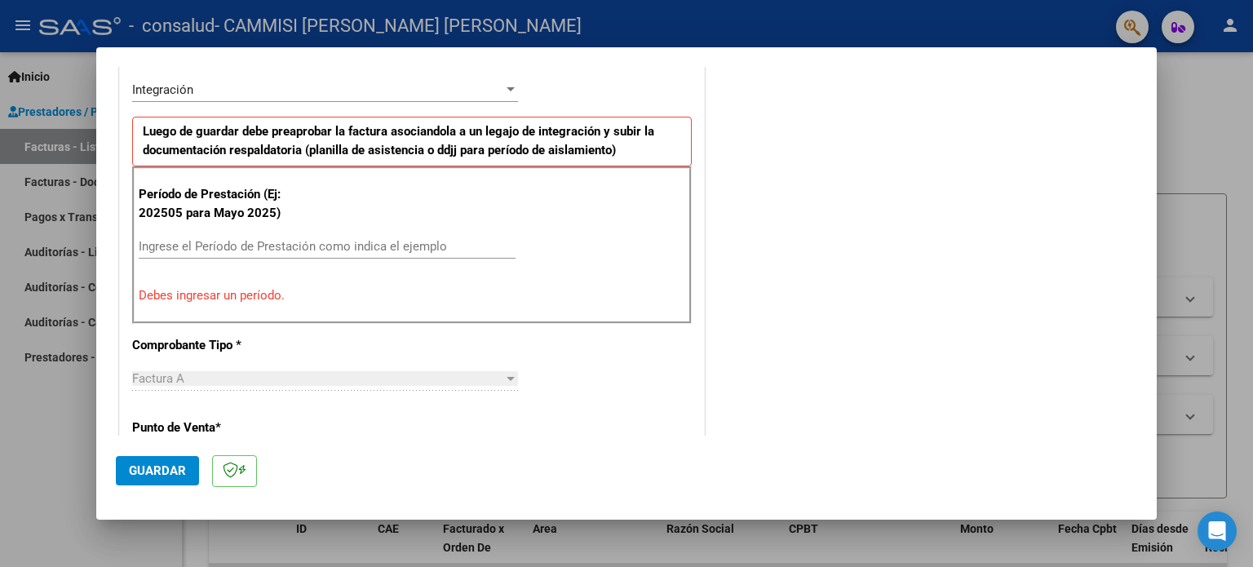
scroll to position [403, 0]
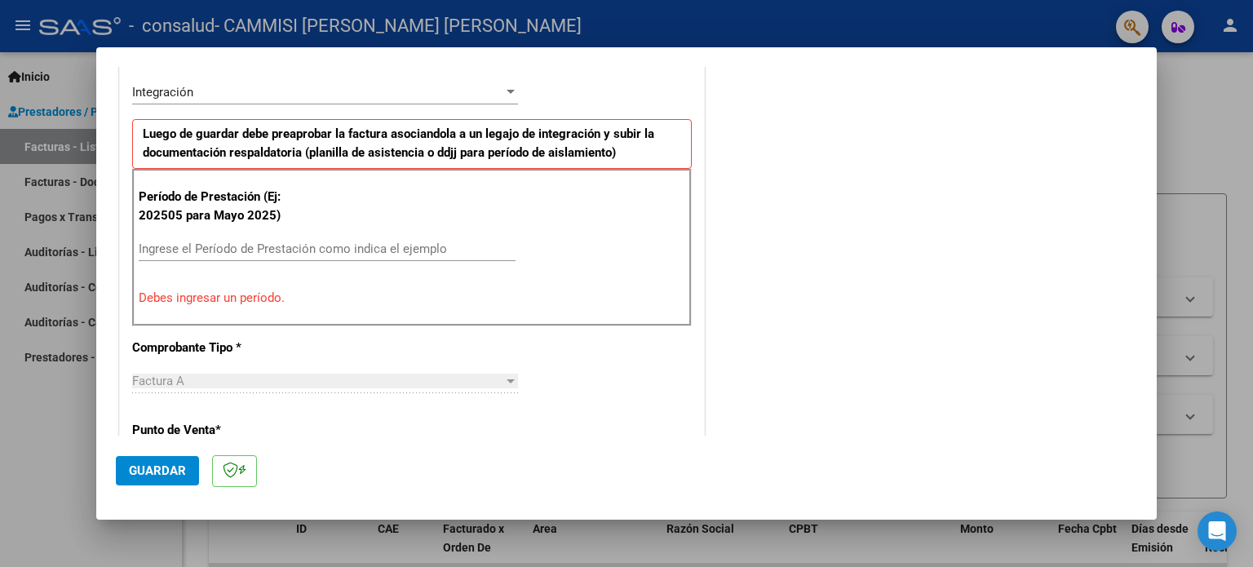
click at [399, 254] on input "Ingrese el Período de Prestación como indica el ejemplo" at bounding box center [327, 248] width 377 height 15
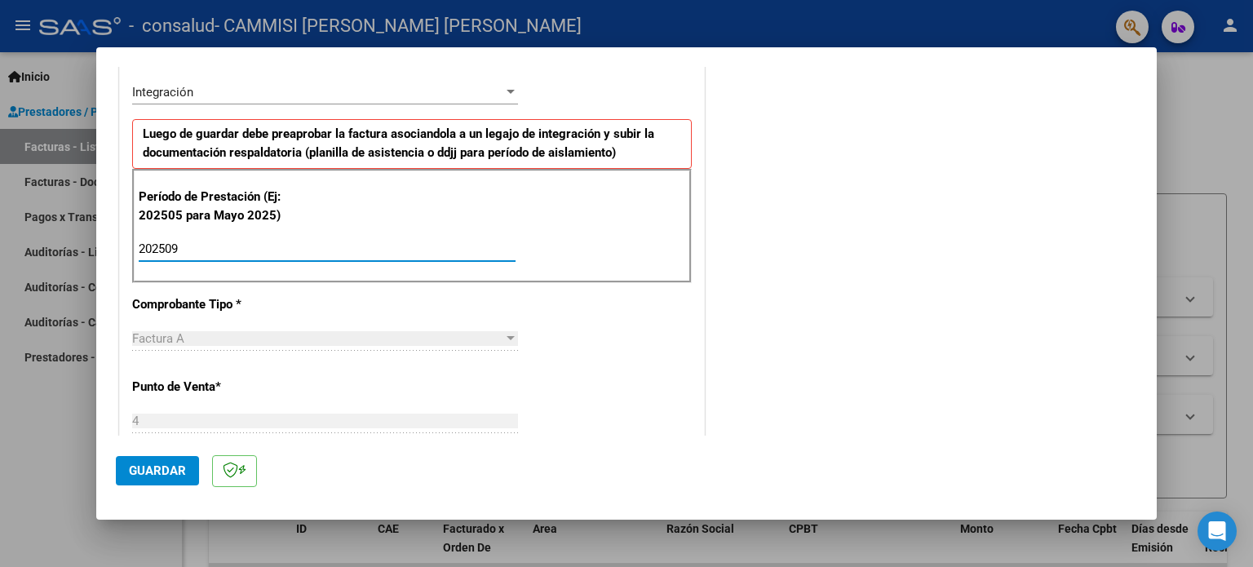
type input "202509"
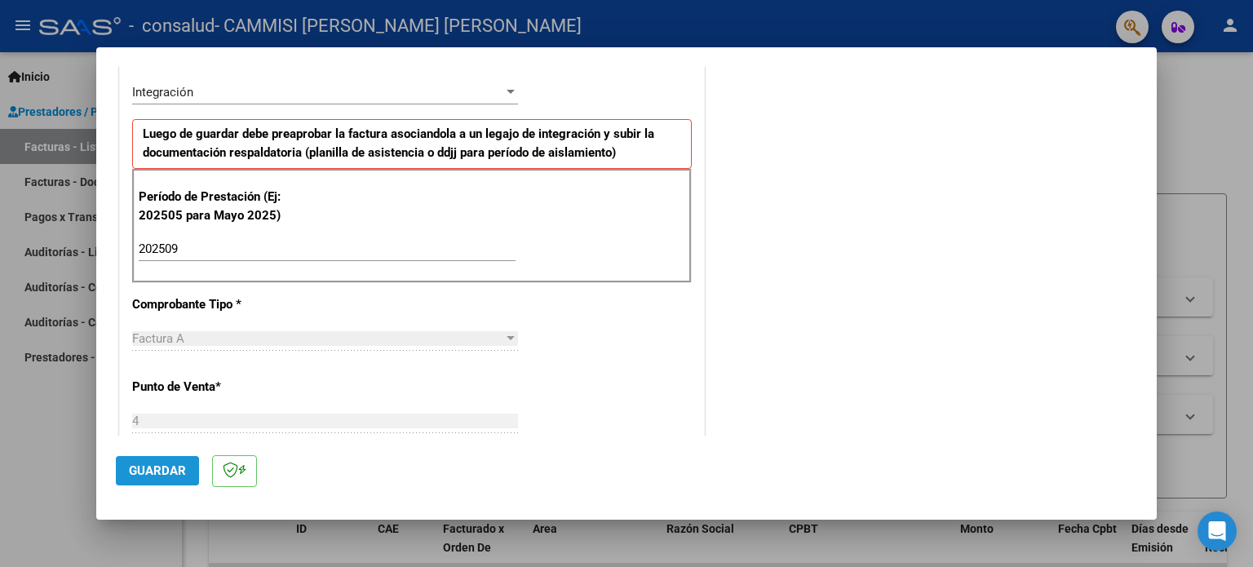
click at [159, 469] on span "Guardar" at bounding box center [157, 470] width 57 height 15
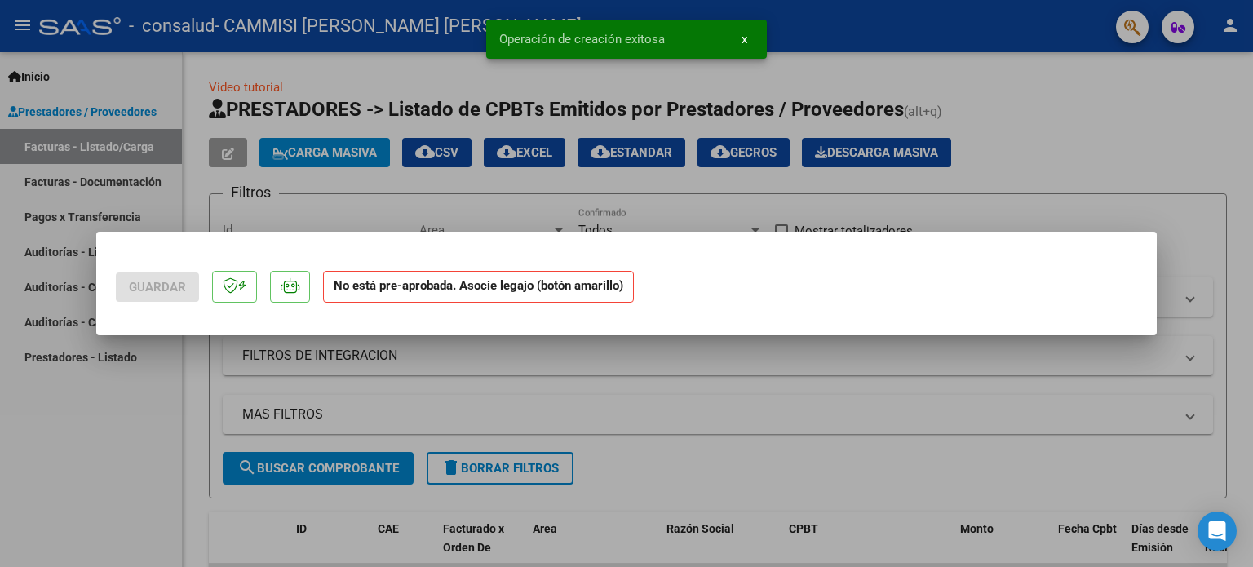
scroll to position [0, 0]
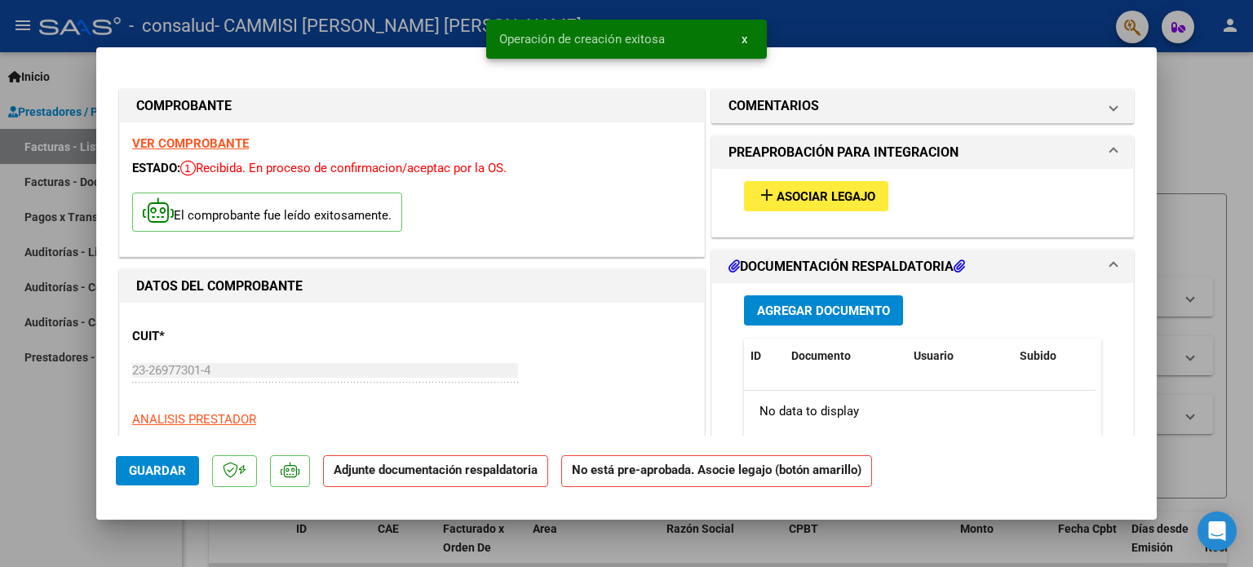
click at [801, 198] on span "Asociar Legajo" at bounding box center [826, 196] width 99 height 15
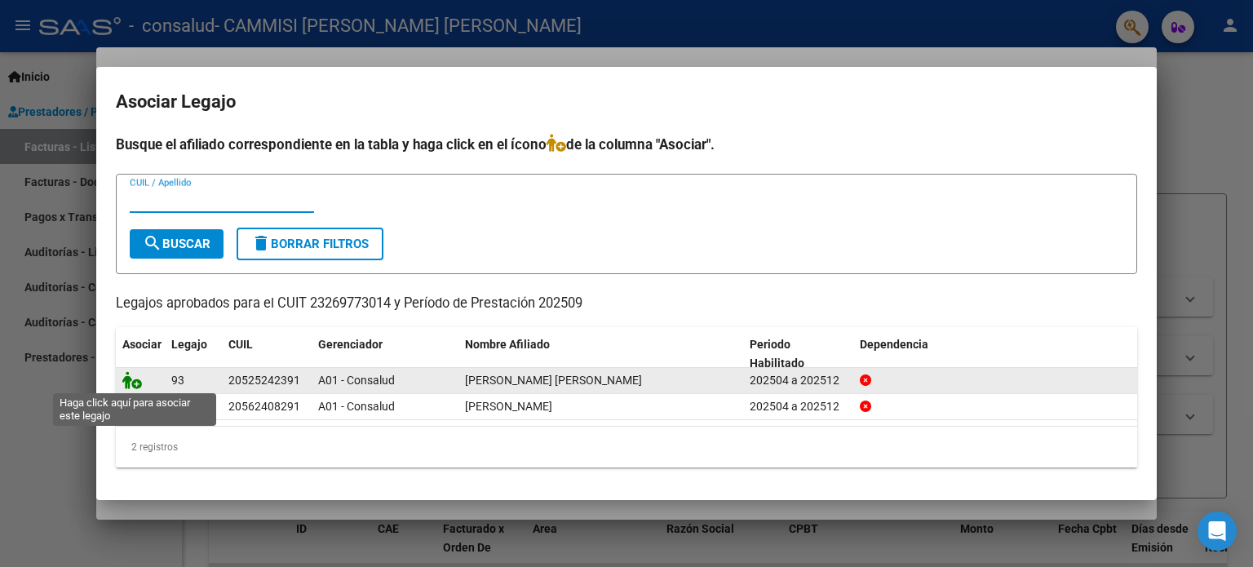
click at [126, 382] on icon at bounding box center [132, 380] width 20 height 18
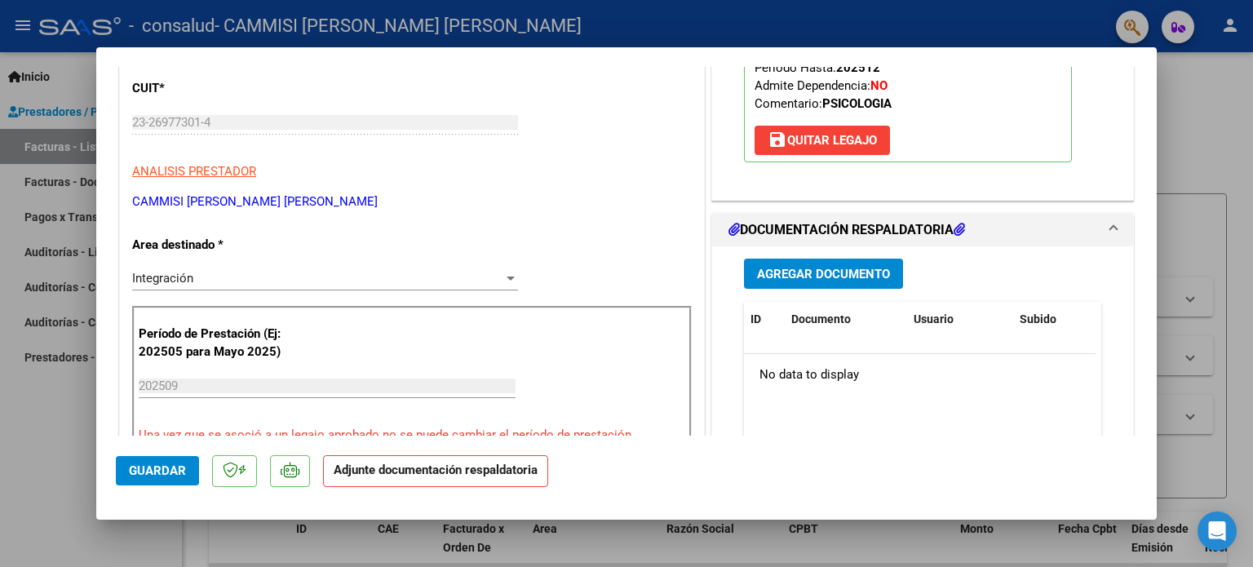
scroll to position [264, 0]
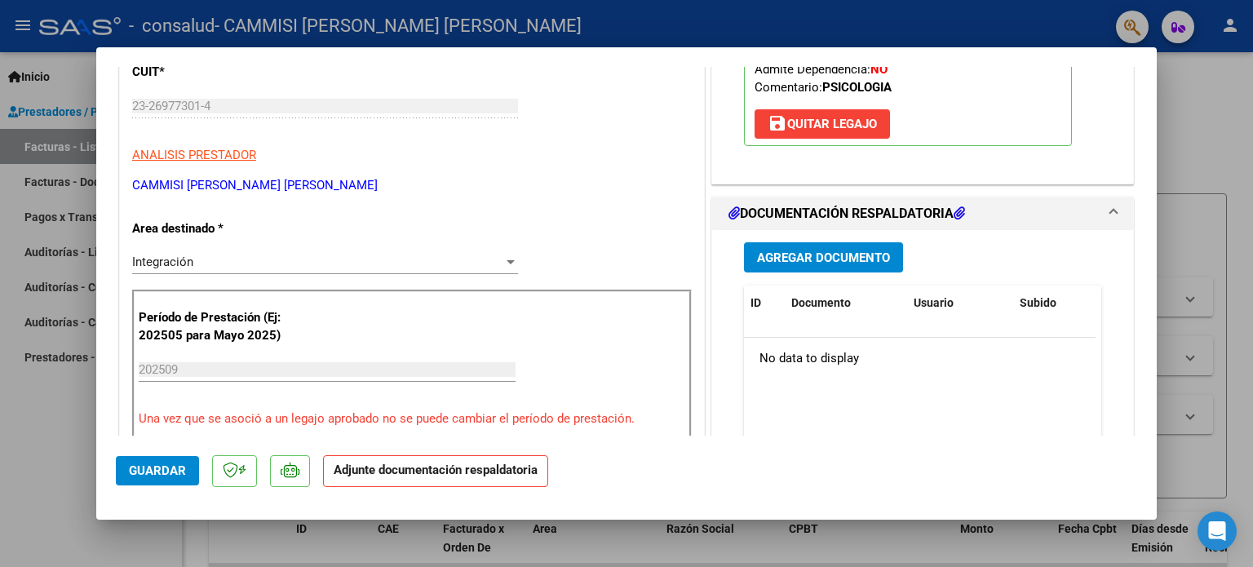
click at [777, 246] on button "Agregar Documento" at bounding box center [823, 257] width 159 height 30
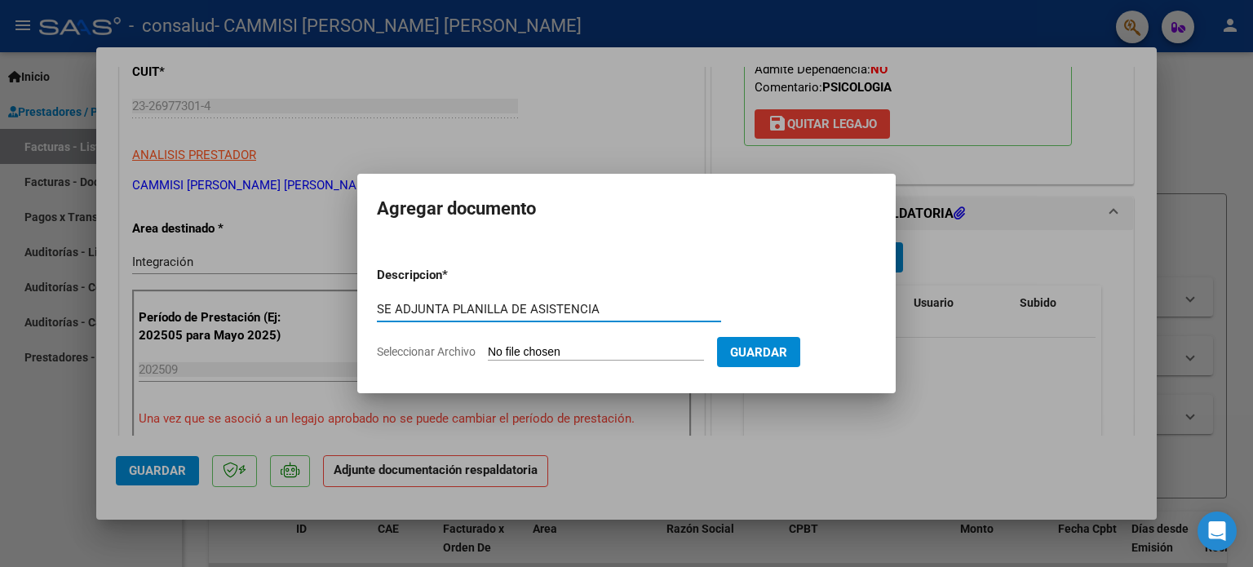
type input "SE ADJUNTA PLANILLA DE ASISTENCIA"
click at [578, 350] on input "Seleccionar Archivo" at bounding box center [596, 352] width 216 height 15
type input "C:\fakepath\P PS SEP FRANCO BRUNO.pdf"
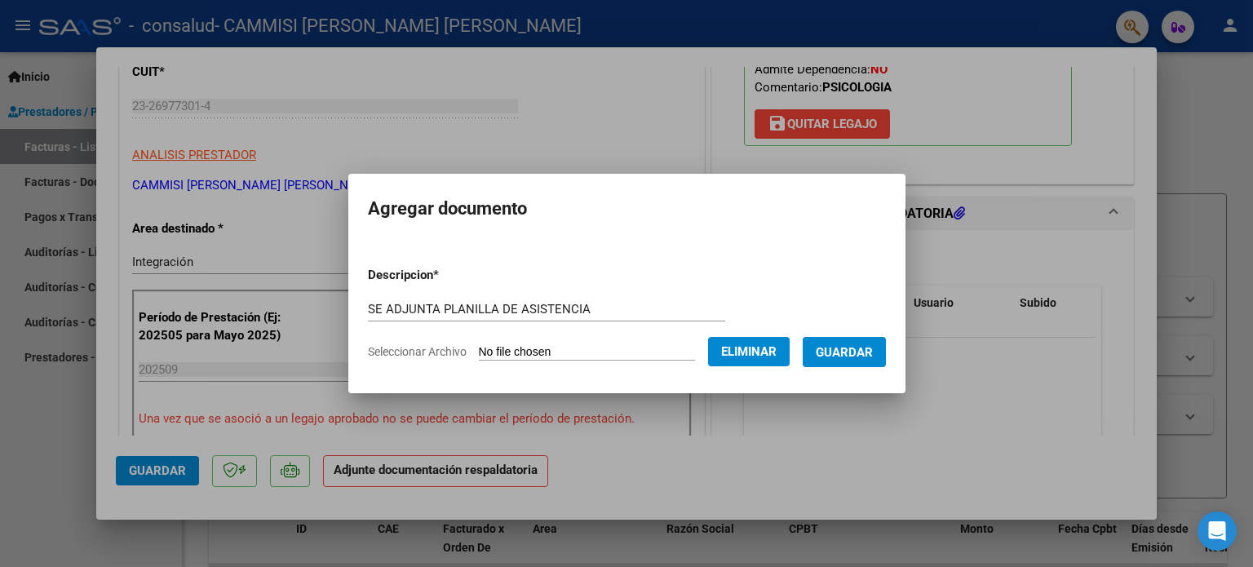
click at [871, 354] on span "Guardar" at bounding box center [844, 352] width 57 height 15
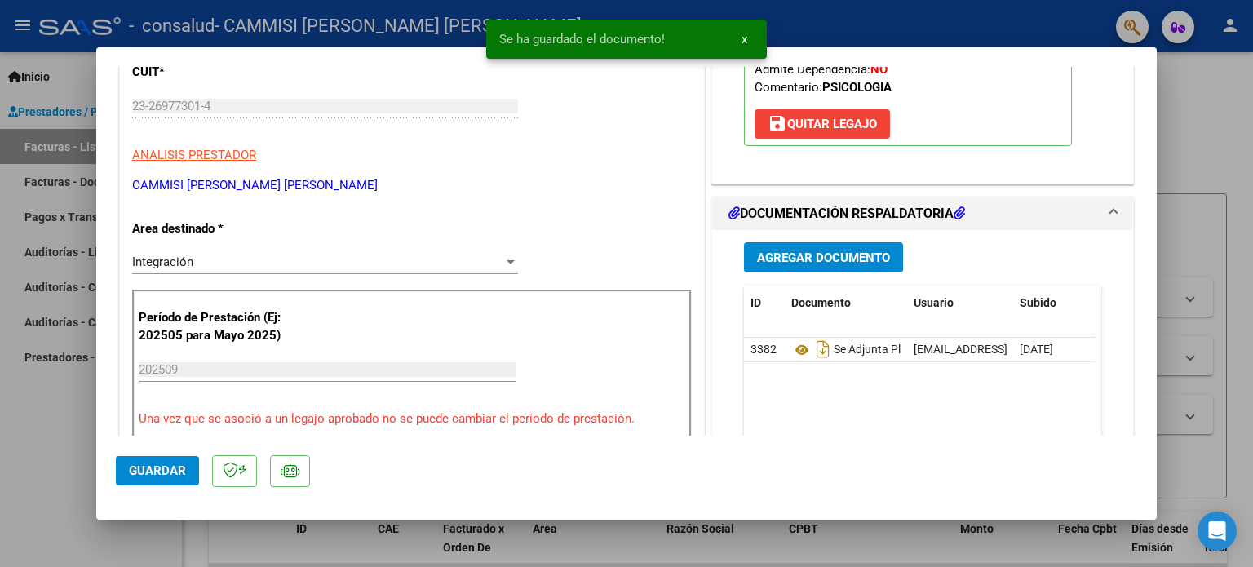
click at [1184, 133] on div at bounding box center [626, 283] width 1253 height 567
type input "$ 0,00"
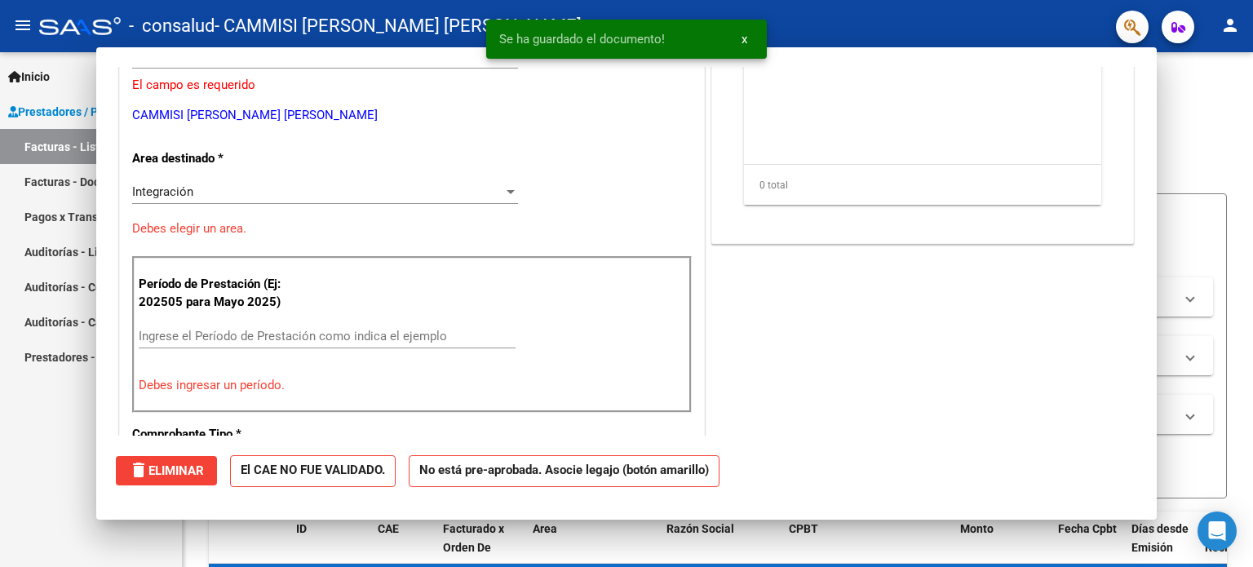
scroll to position [215, 0]
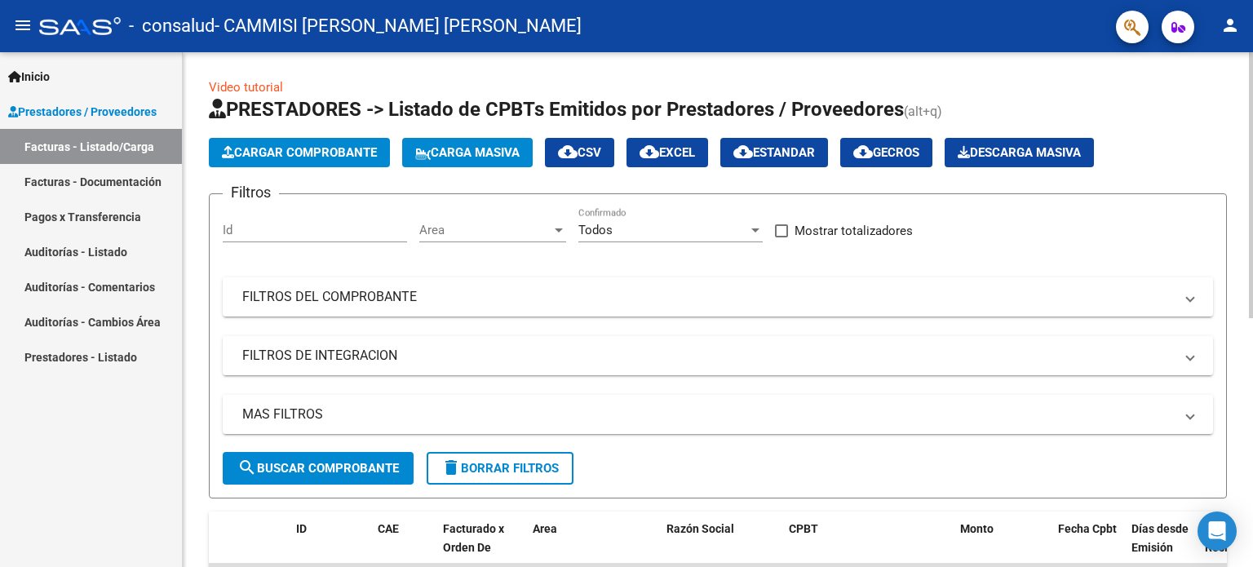
click at [321, 157] on span "Cargar Comprobante" at bounding box center [299, 152] width 155 height 15
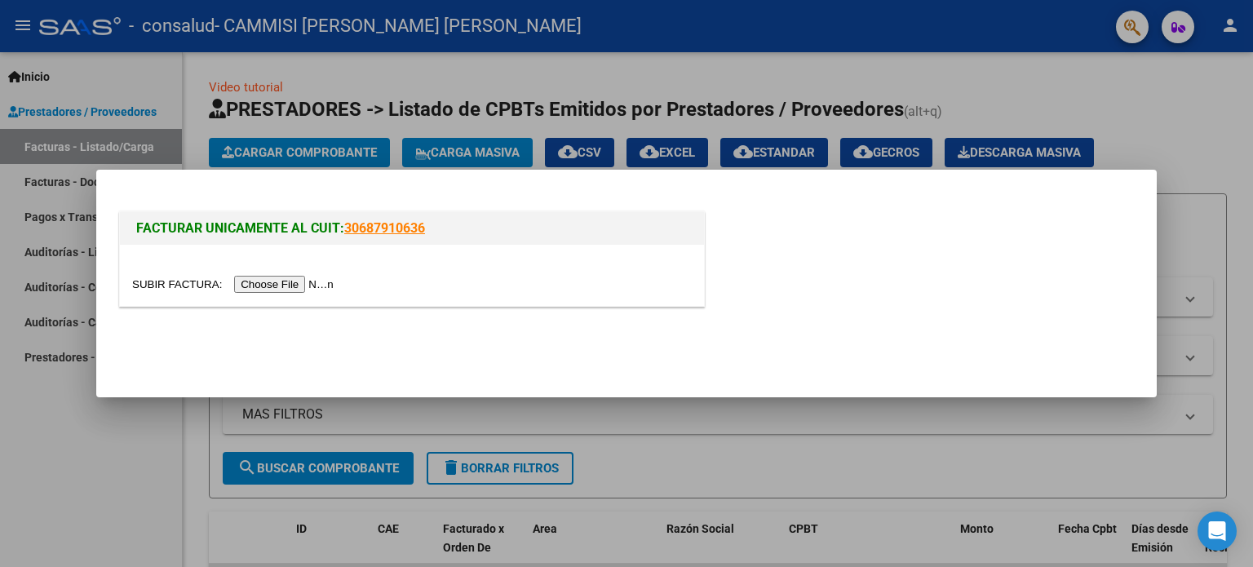
click at [281, 282] on input "file" at bounding box center [235, 284] width 206 height 17
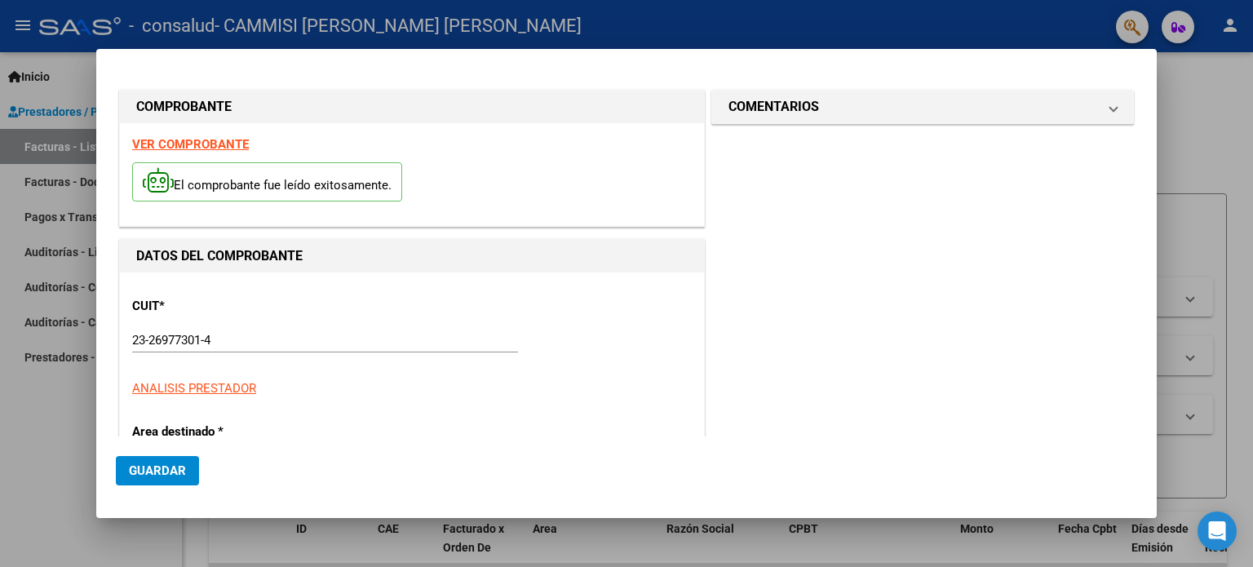
scroll to position [382, 0]
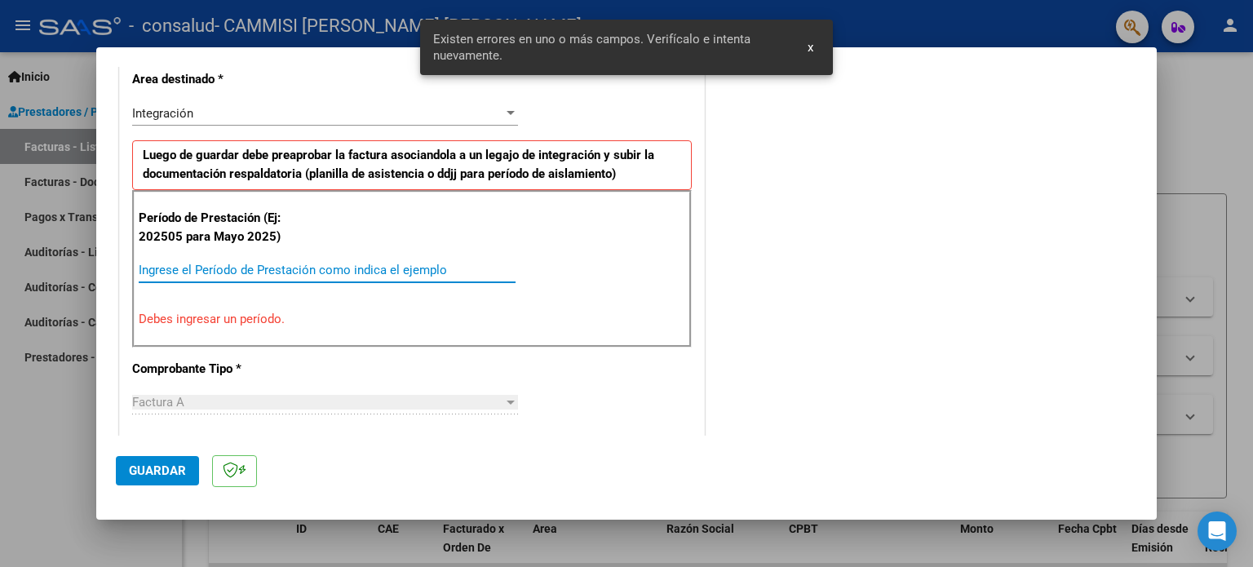
click at [347, 265] on input "Ingrese el Período de Prestación como indica el ejemplo" at bounding box center [327, 270] width 377 height 15
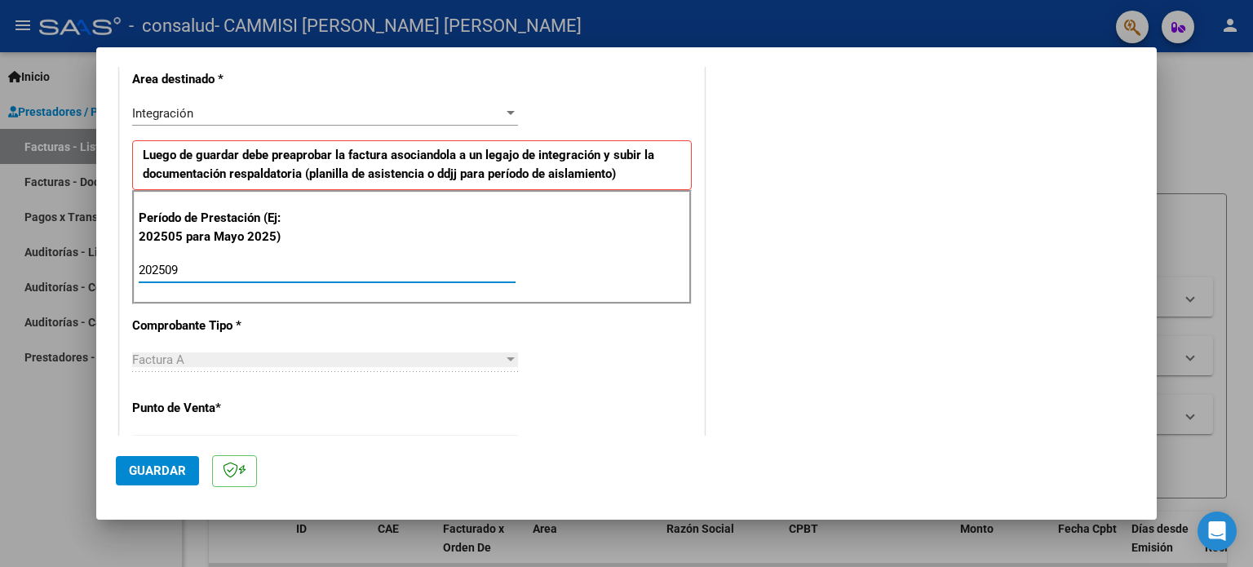
type input "202509"
click at [166, 471] on span "Guardar" at bounding box center [157, 470] width 57 height 15
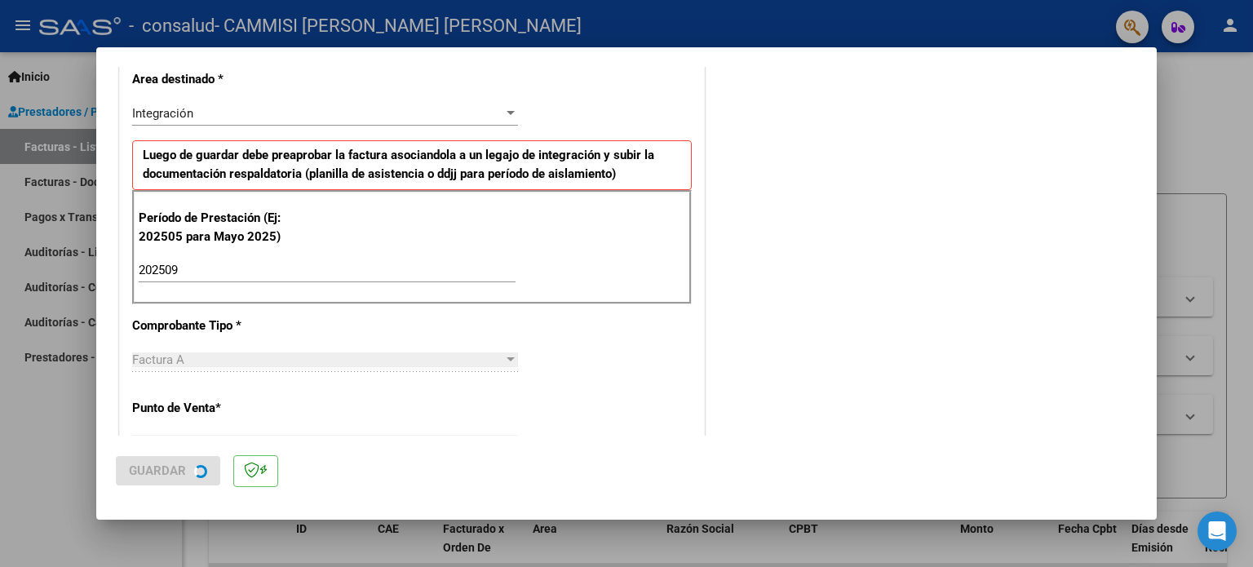
scroll to position [0, 0]
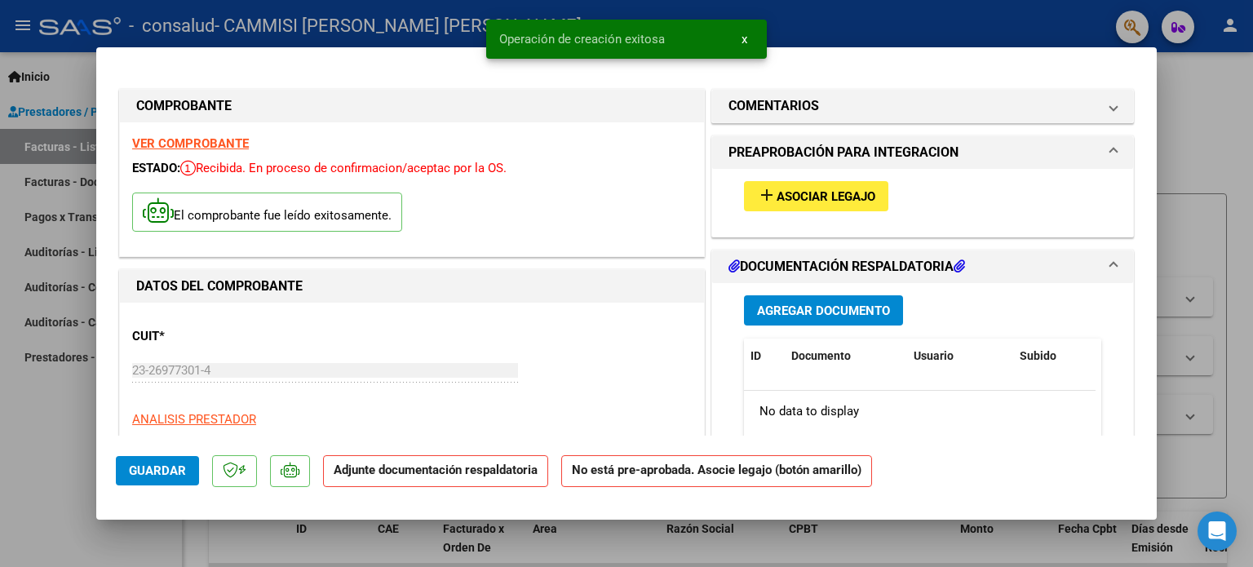
click at [821, 192] on span "Asociar Legajo" at bounding box center [826, 196] width 99 height 15
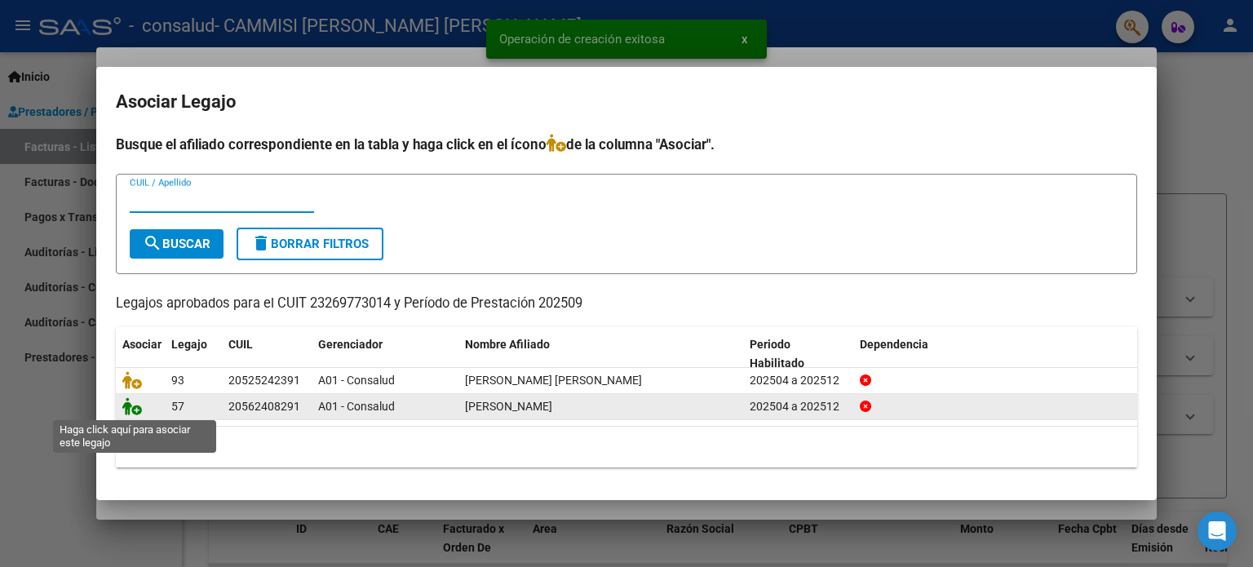
click at [124, 409] on icon at bounding box center [132, 406] width 20 height 18
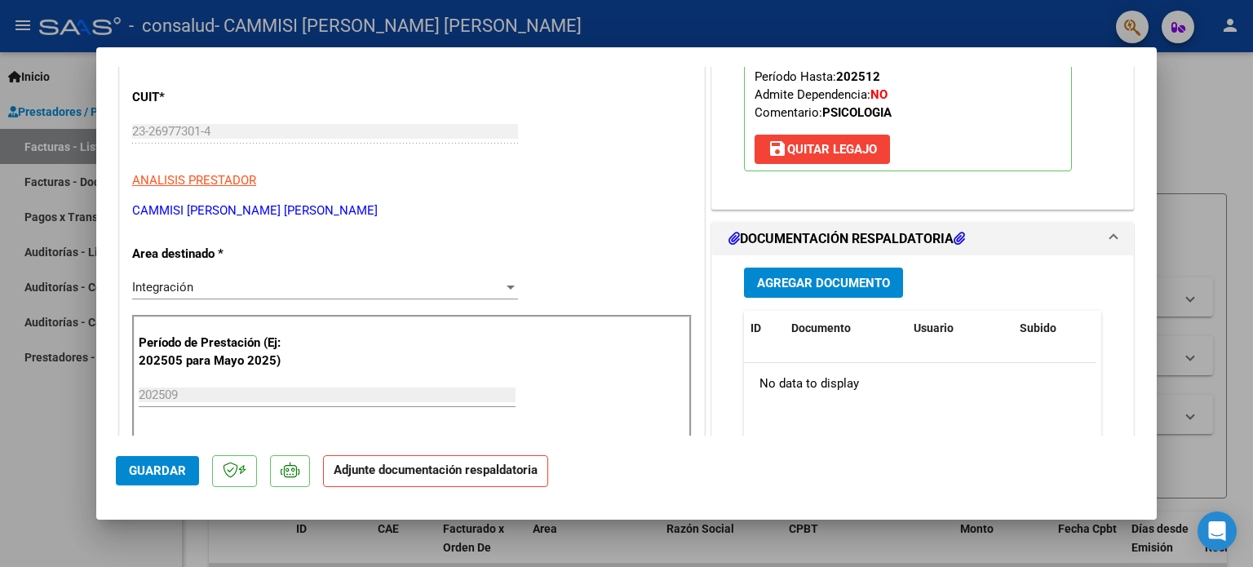
scroll to position [225, 0]
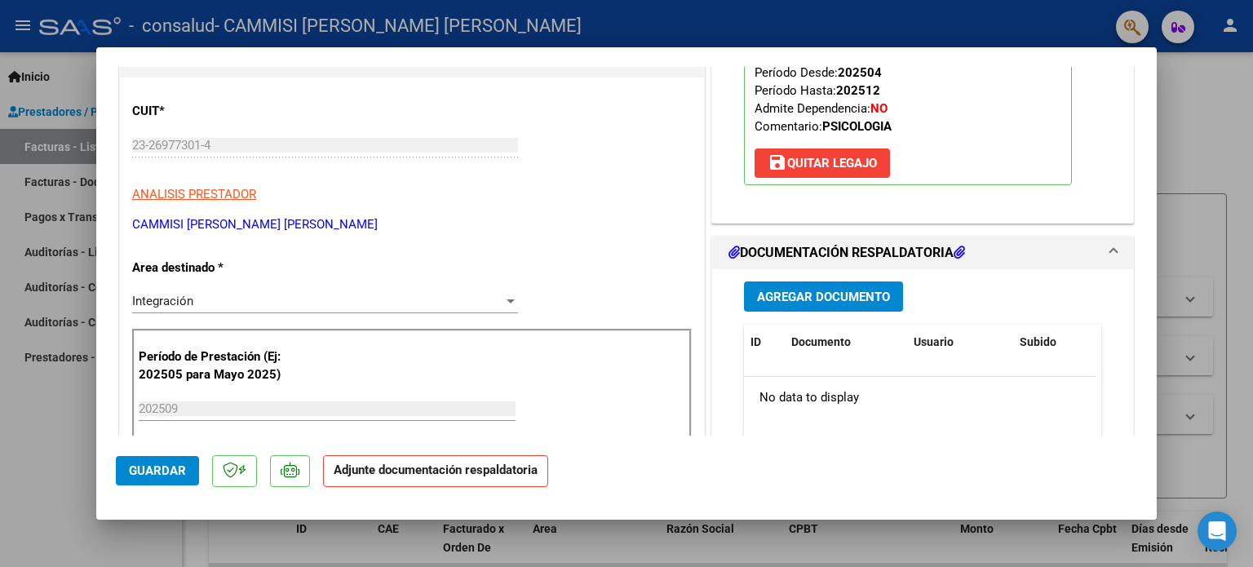
click at [795, 297] on span "Agregar Documento" at bounding box center [823, 297] width 133 height 15
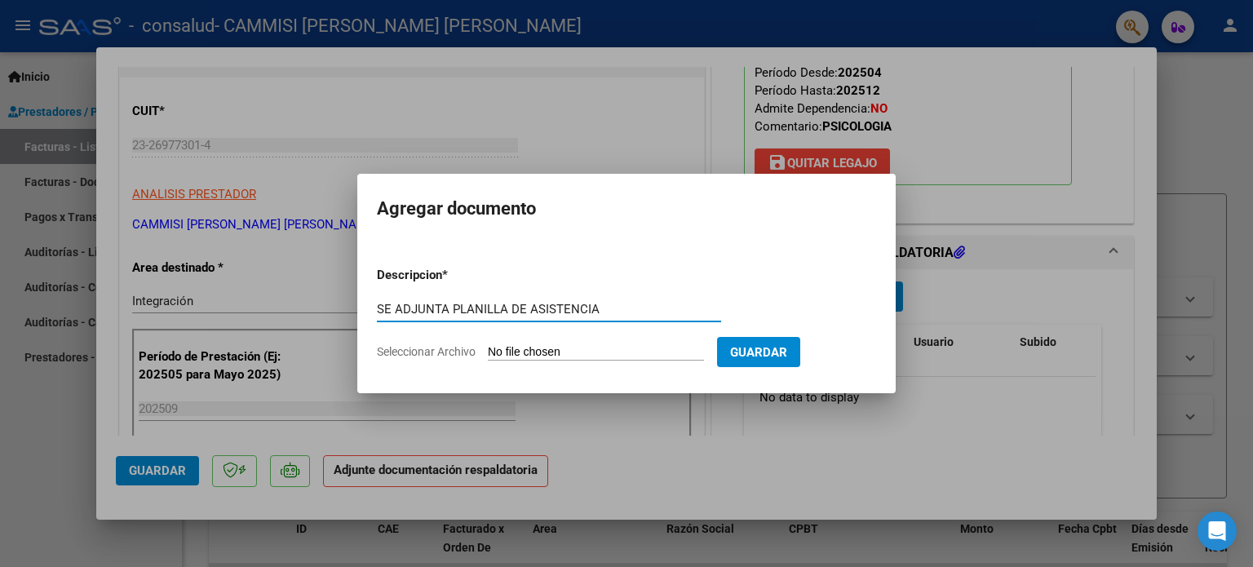
type input "SE ADJUNTA PLANILLA DE ASISTENCIA"
click at [617, 349] on input "Seleccionar Archivo" at bounding box center [596, 352] width 216 height 15
type input "C:\fakepath\P PS SEP STUMPF FRANCISCO.pdf"
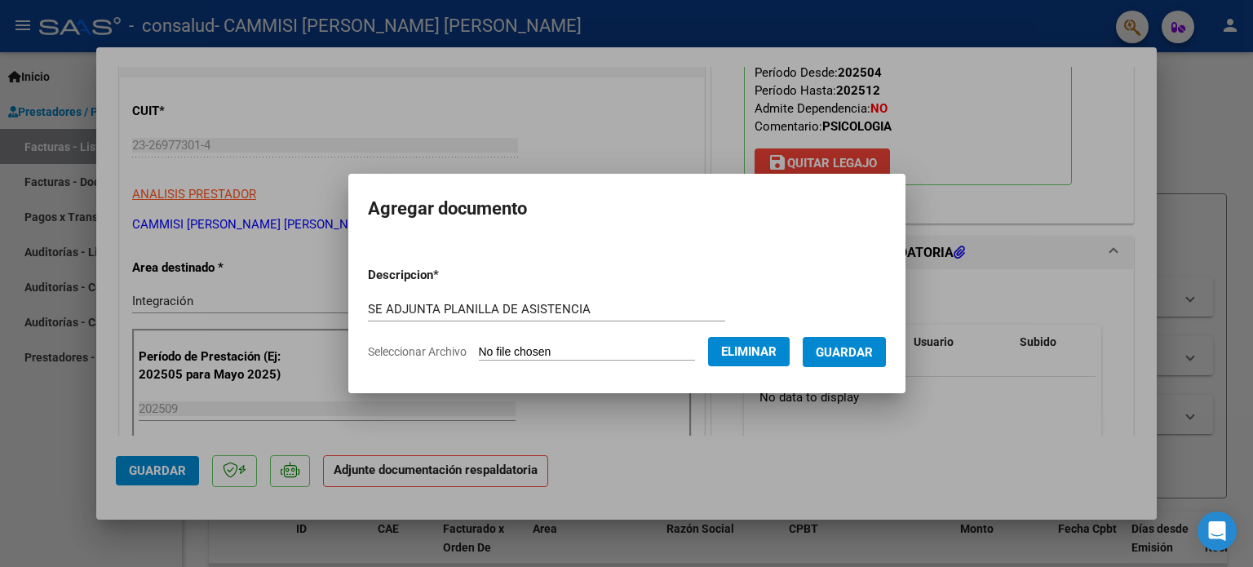
click at [855, 346] on span "Guardar" at bounding box center [844, 352] width 57 height 15
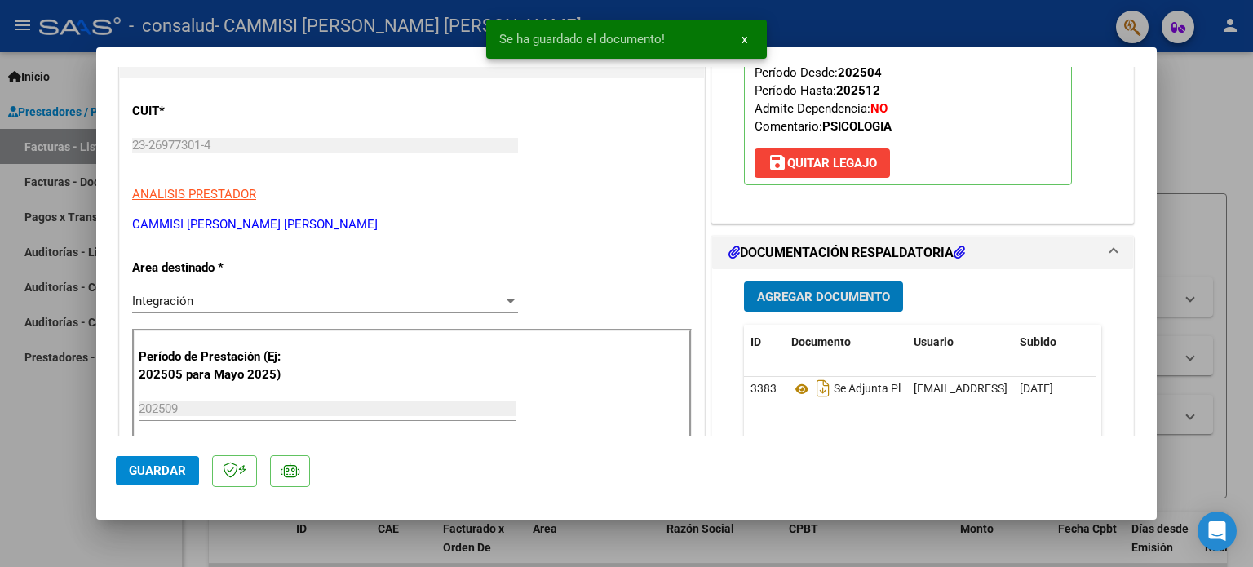
click at [1188, 146] on div at bounding box center [626, 283] width 1253 height 567
type input "$ 0,00"
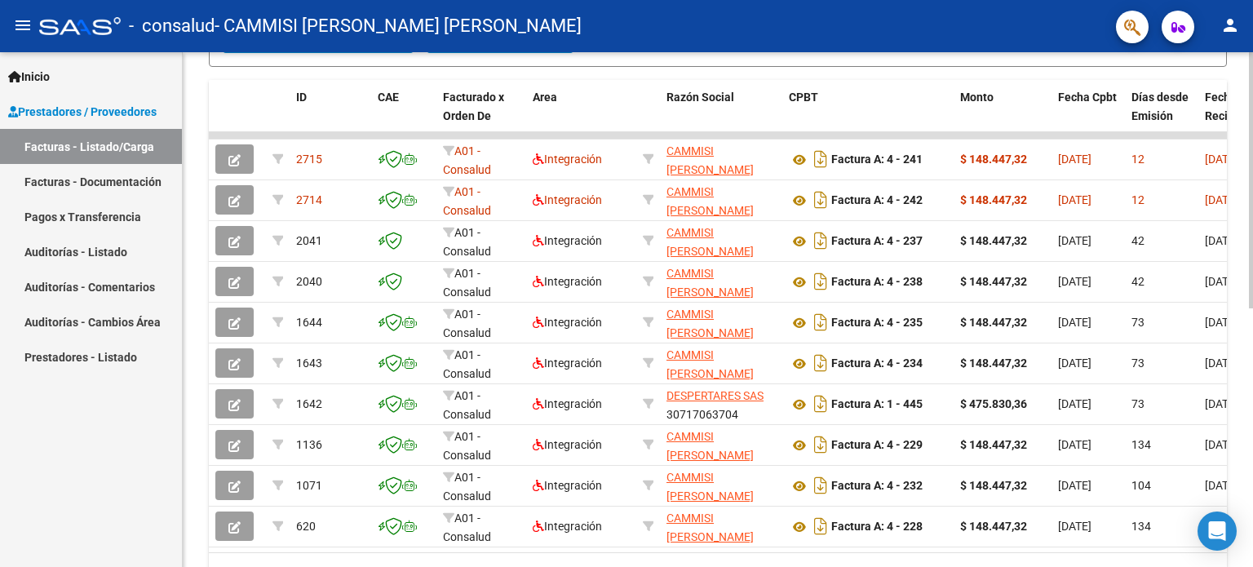
scroll to position [437, 0]
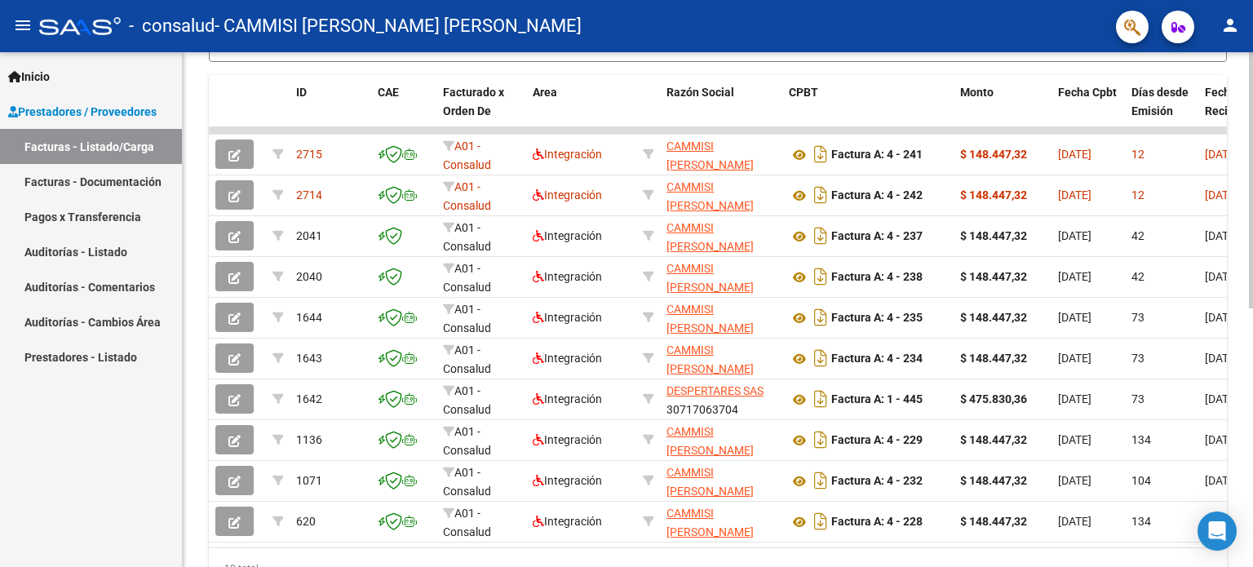
click at [1249, 413] on div at bounding box center [1251, 401] width 4 height 256
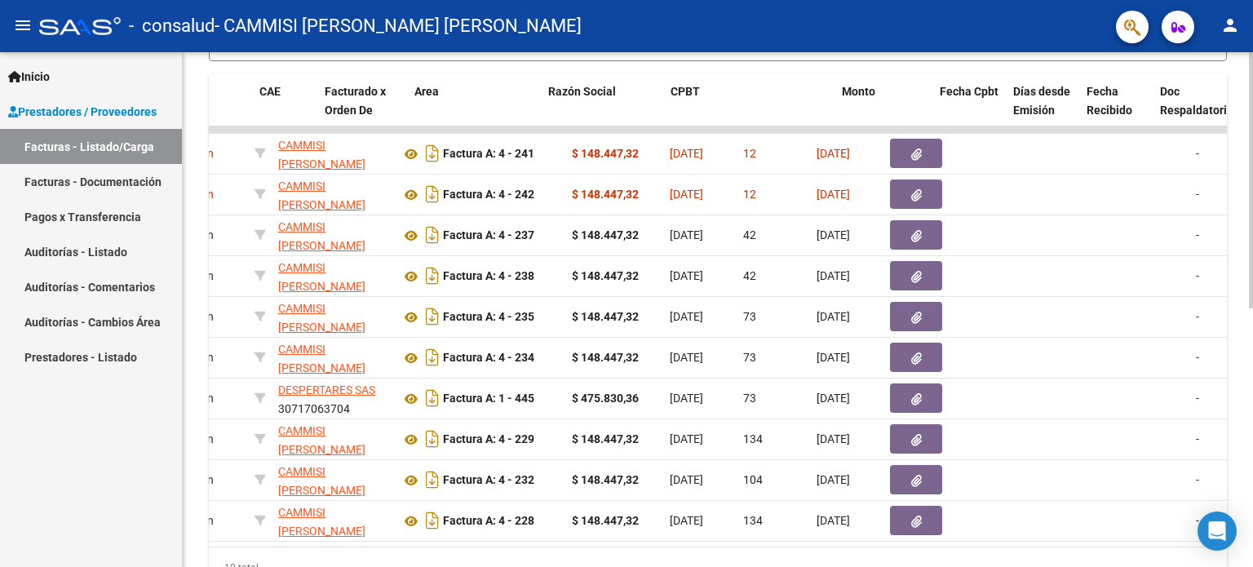
scroll to position [0, 0]
